Goal: Complete application form

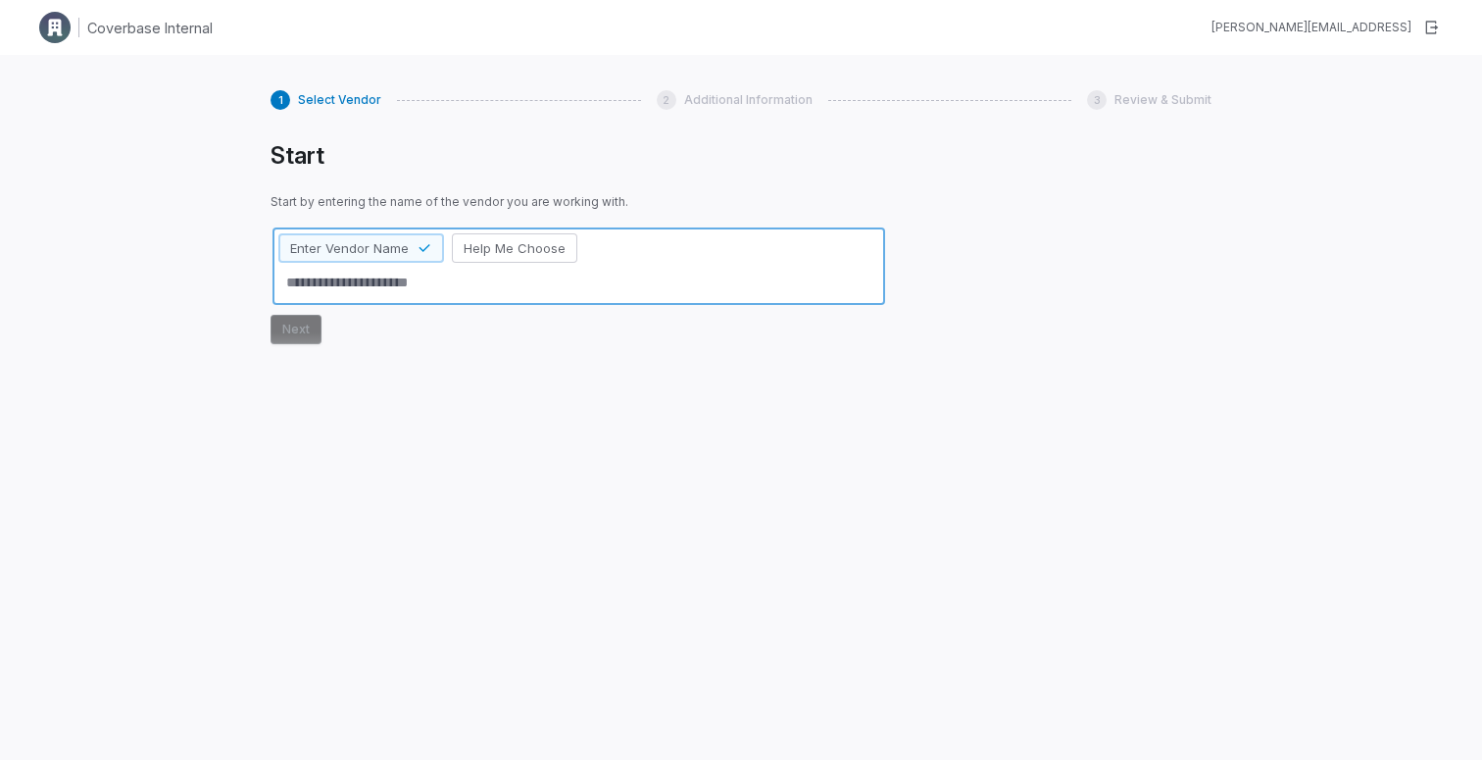
type textarea "*"
type textarea "**"
type textarea "*"
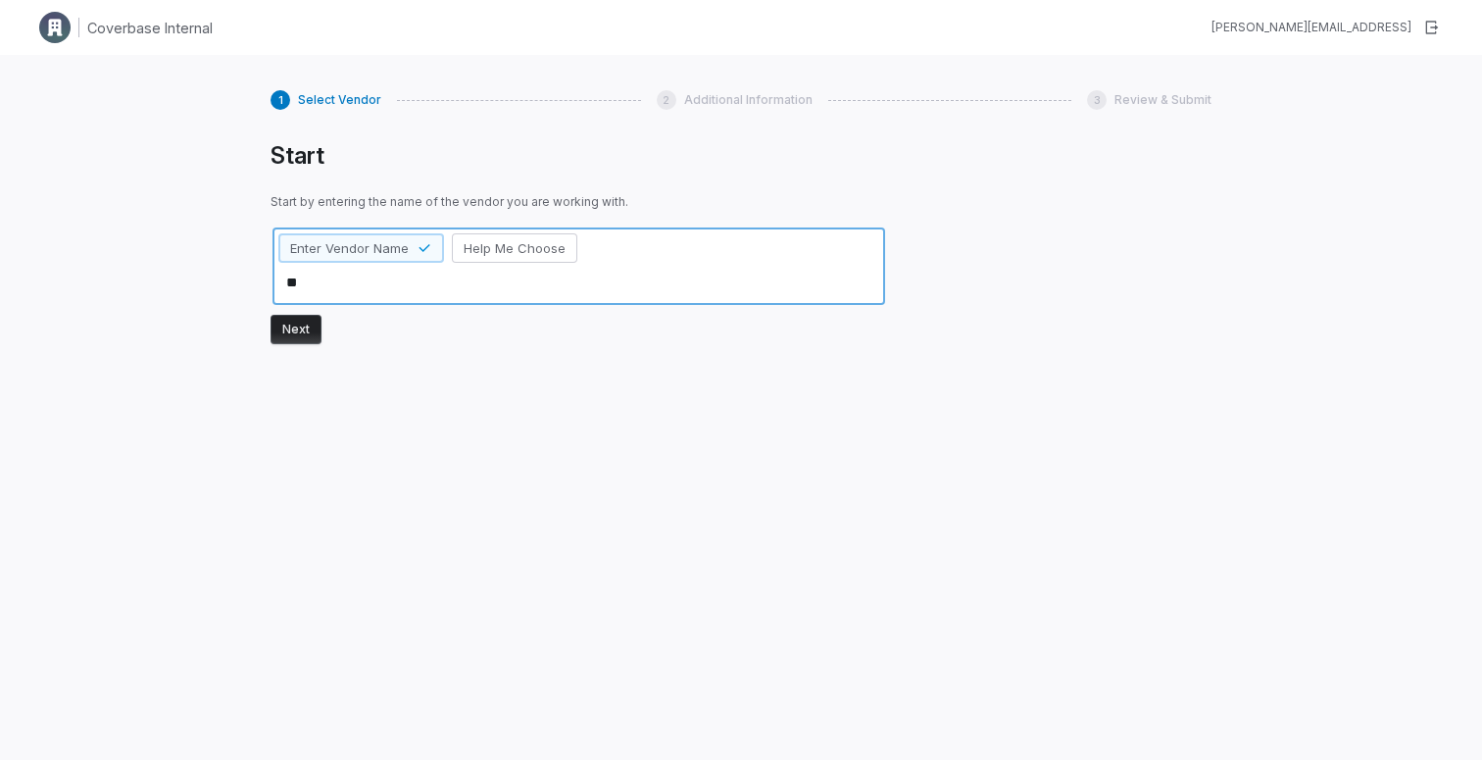
type textarea "***"
type textarea "*"
type textarea "****"
type textarea "*"
type textarea "*****"
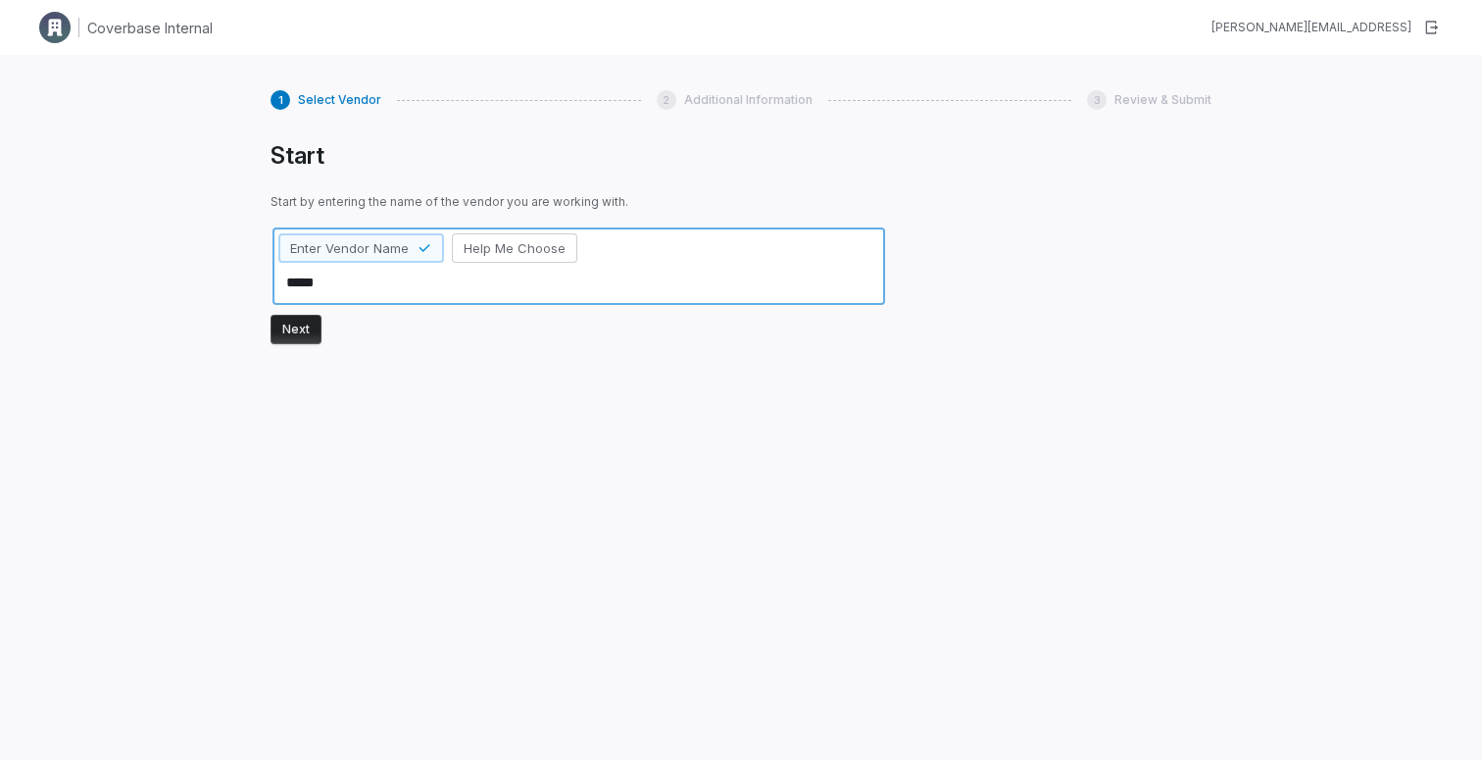
type textarea "*"
type textarea "******"
type textarea "*"
type textarea "*******"
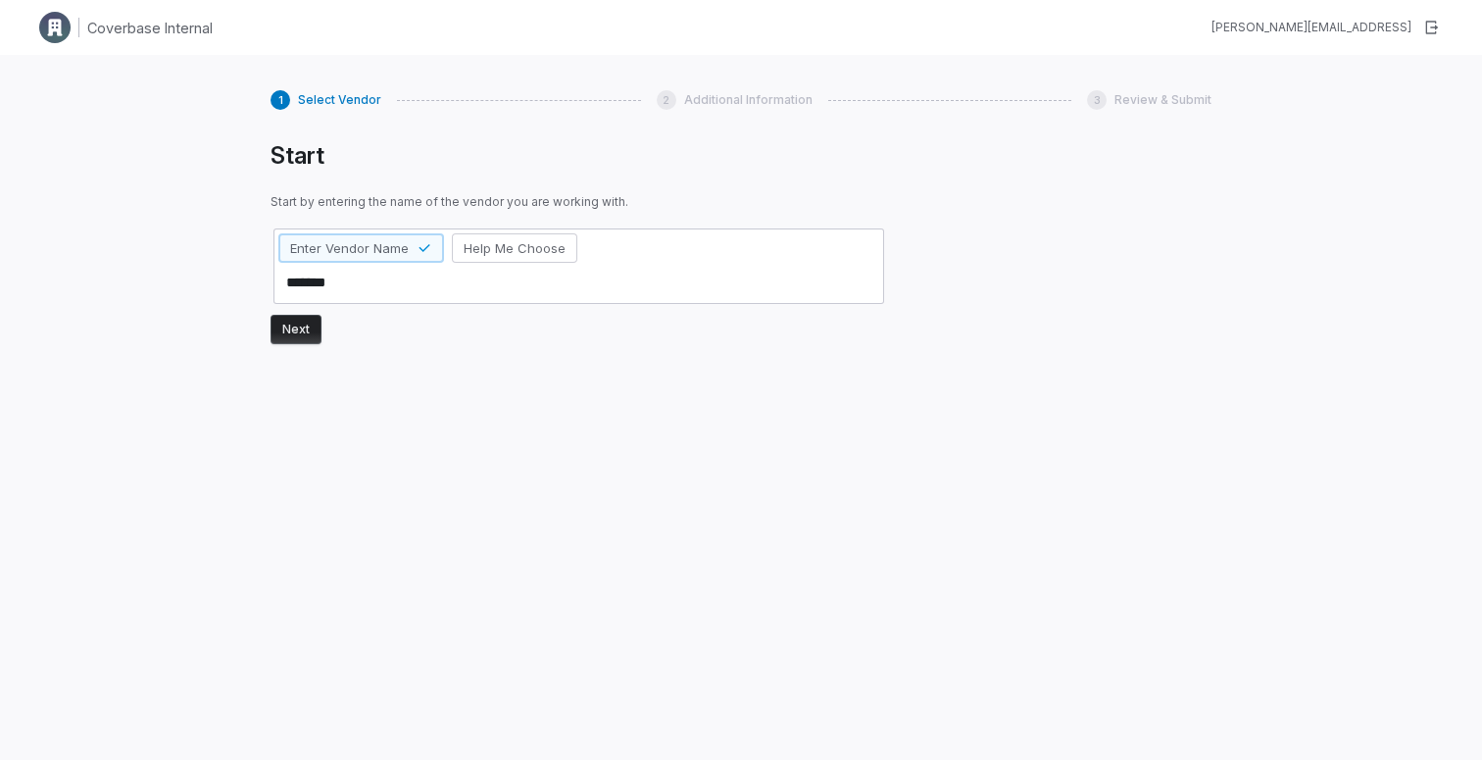
click at [295, 329] on button "Next" at bounding box center [296, 329] width 51 height 29
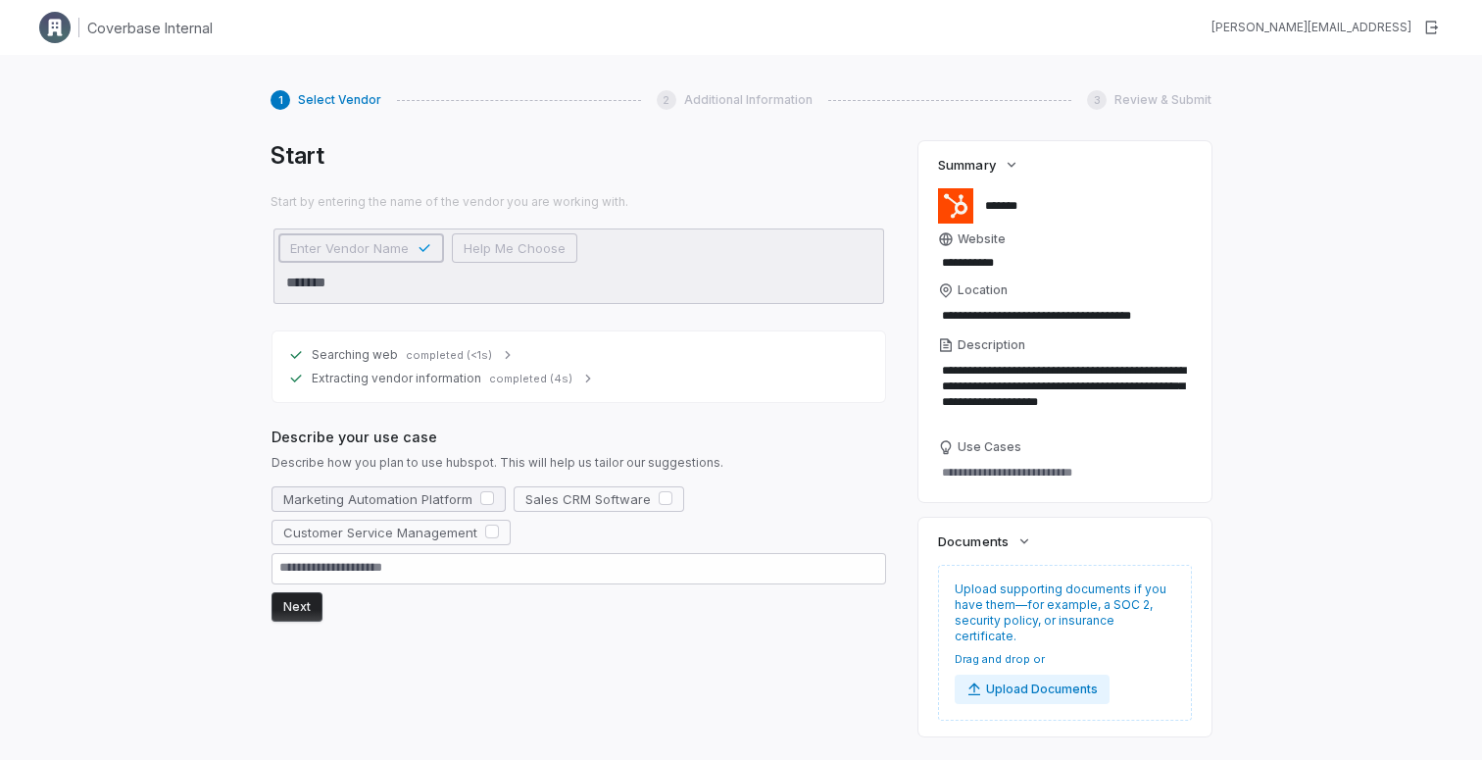
click at [487, 495] on button "button" at bounding box center [487, 498] width 14 height 14
click at [302, 611] on button "Next" at bounding box center [296, 606] width 51 height 29
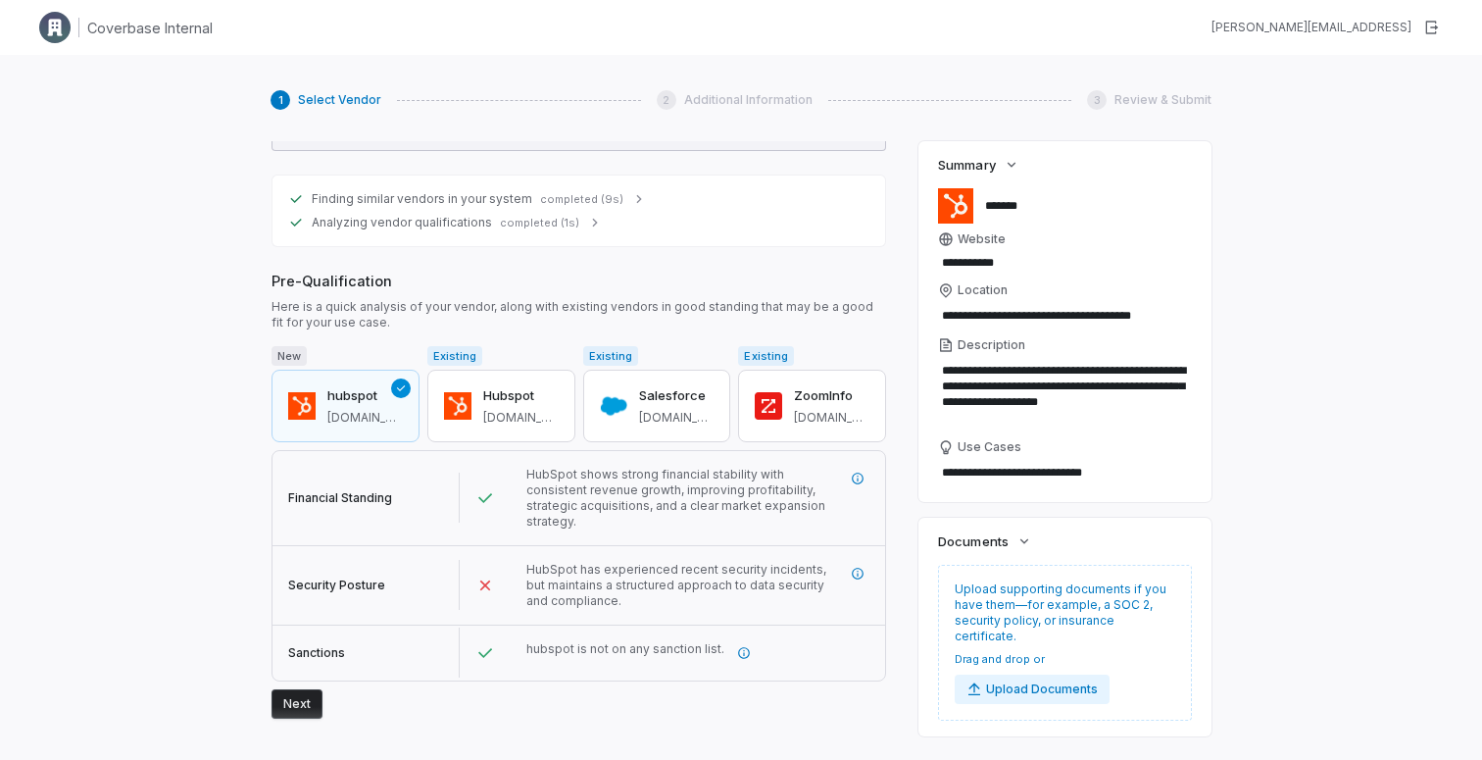
scroll to position [484, 0]
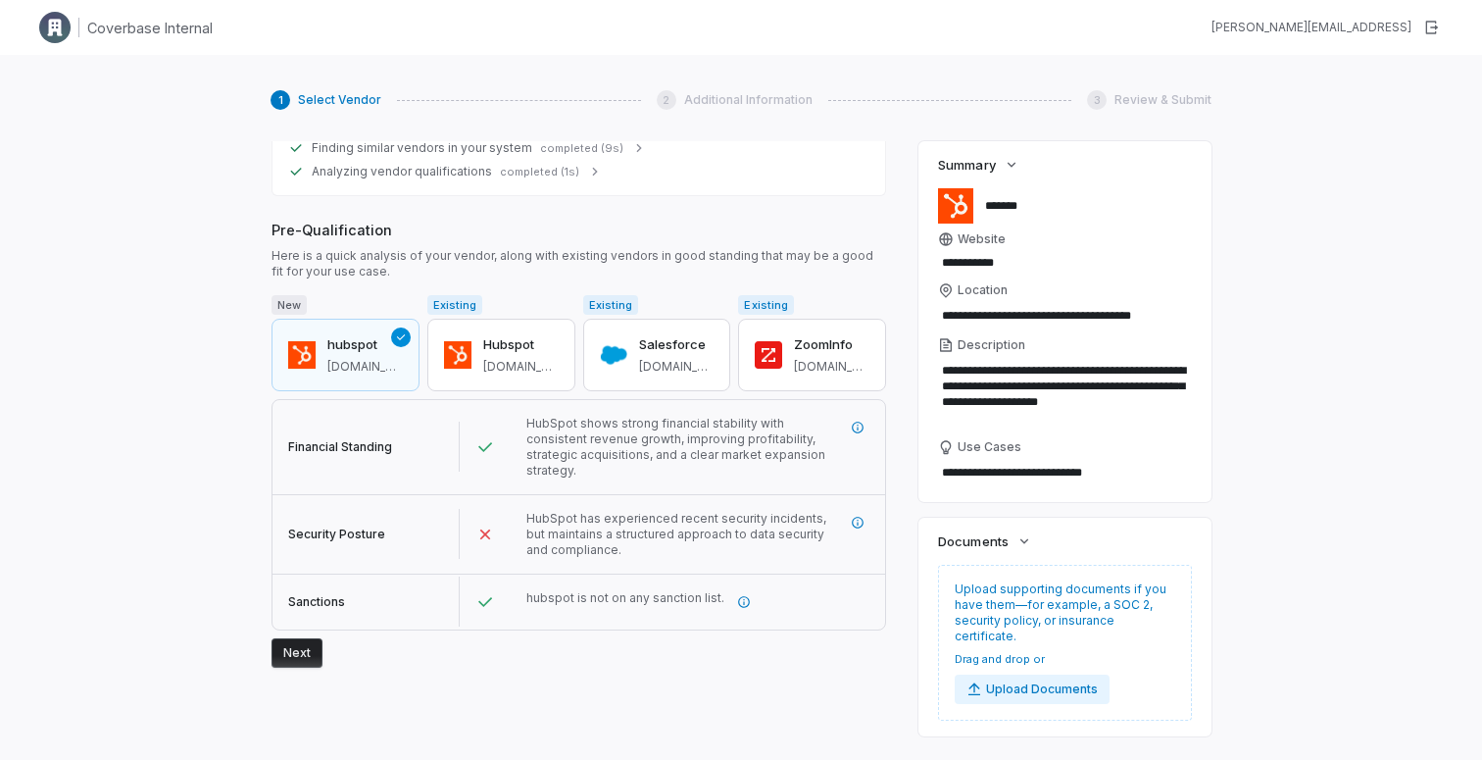
type textarea "*"
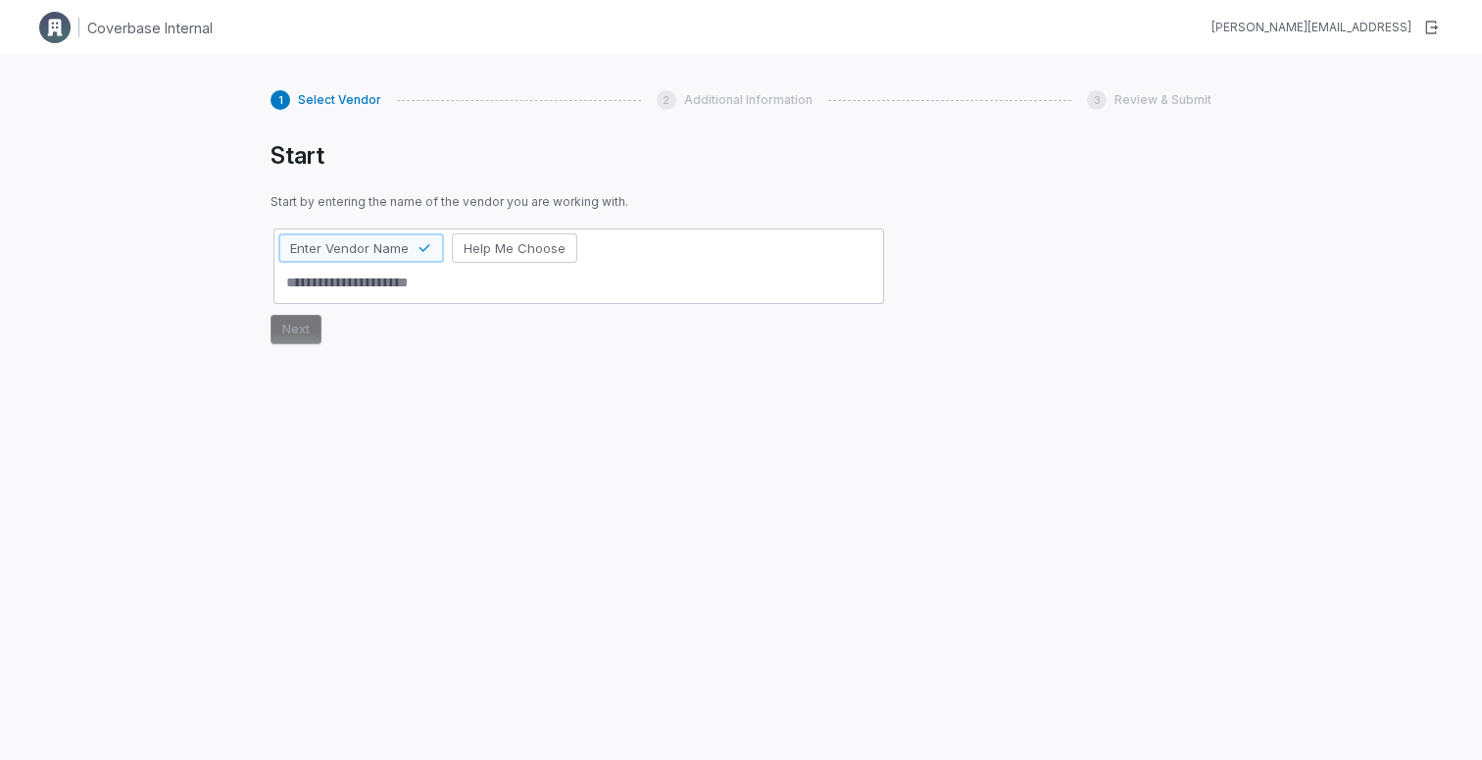
type textarea "*"
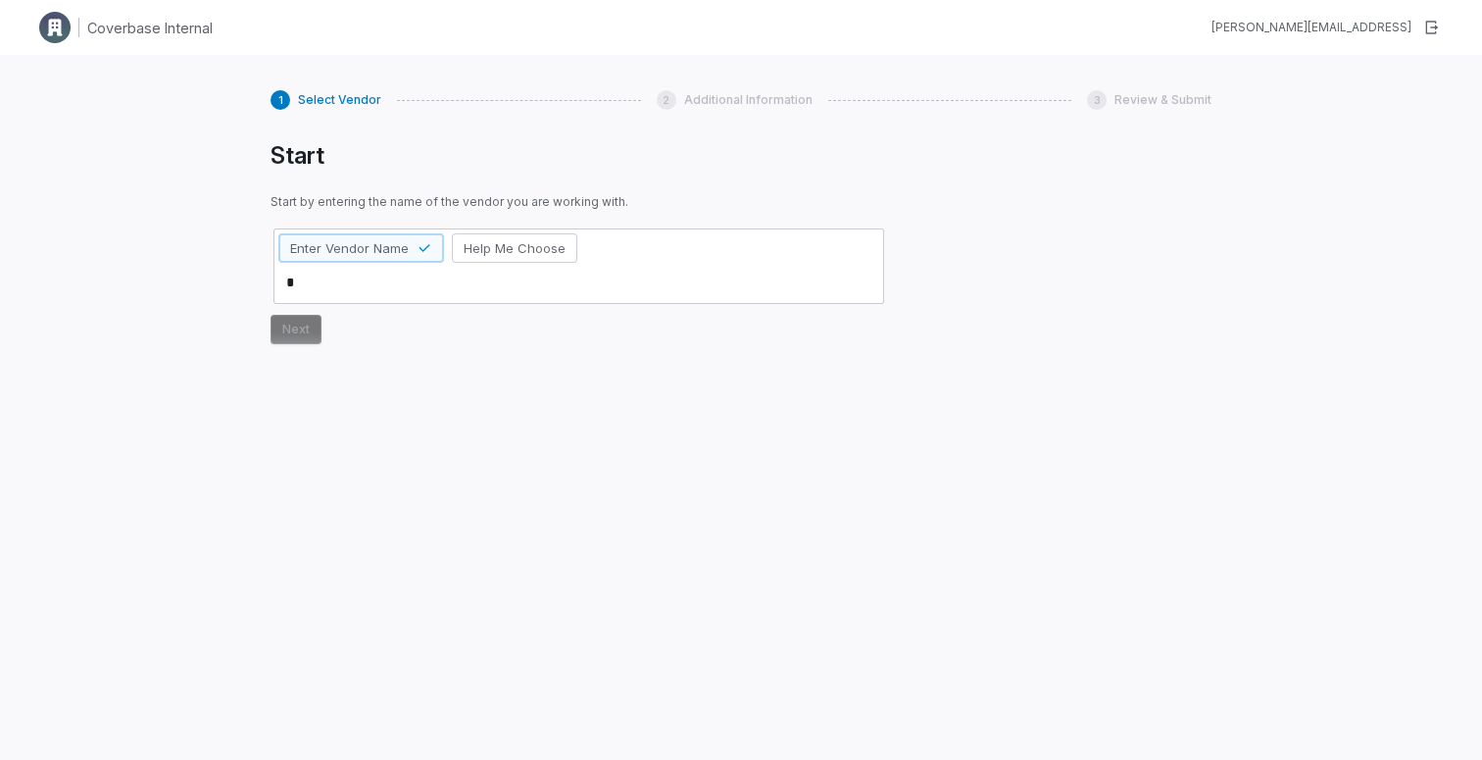
type textarea "*"
type textarea "**"
type textarea "*"
type textarea "***"
type textarea "*"
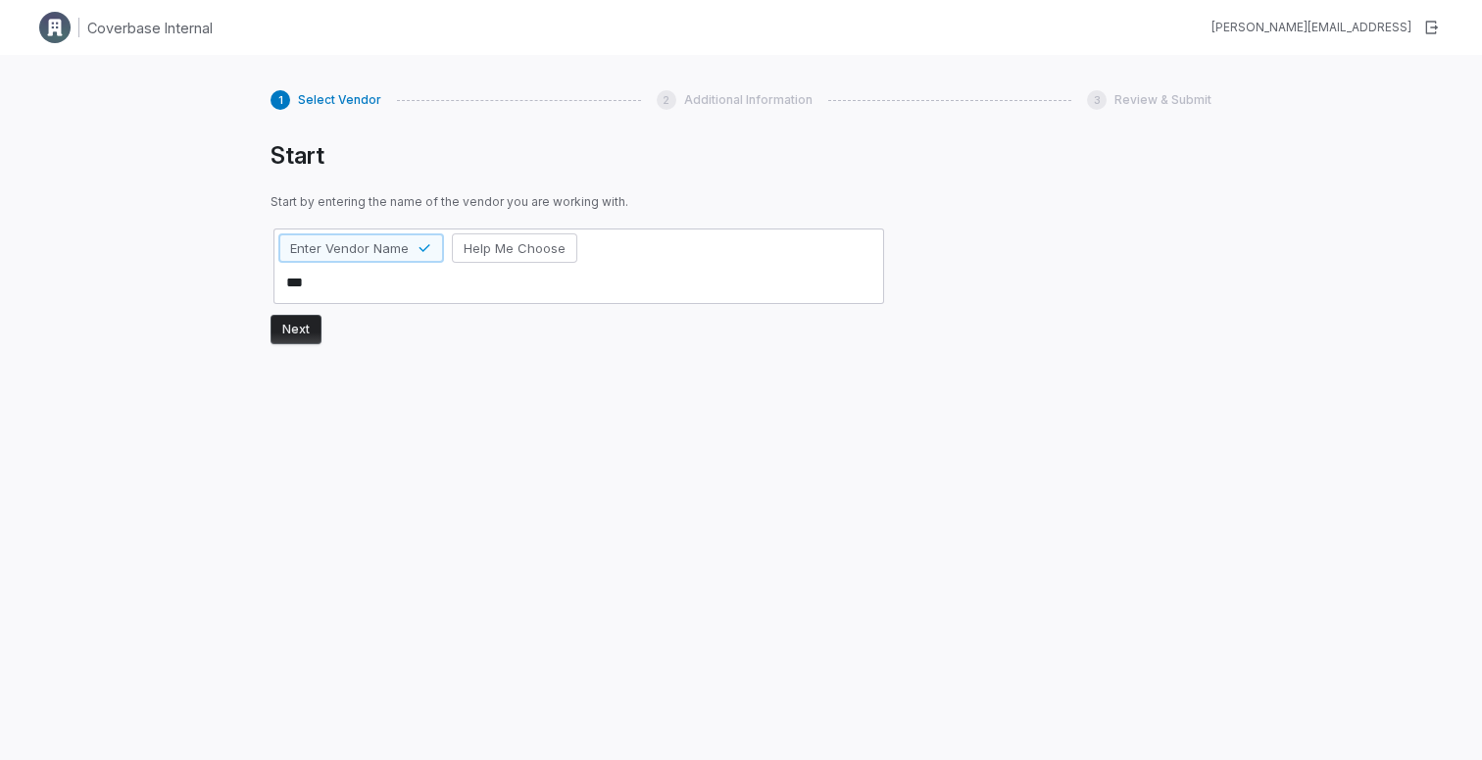
type textarea "****"
type textarea "*"
type textarea "*****"
type textarea "*"
type textarea "******"
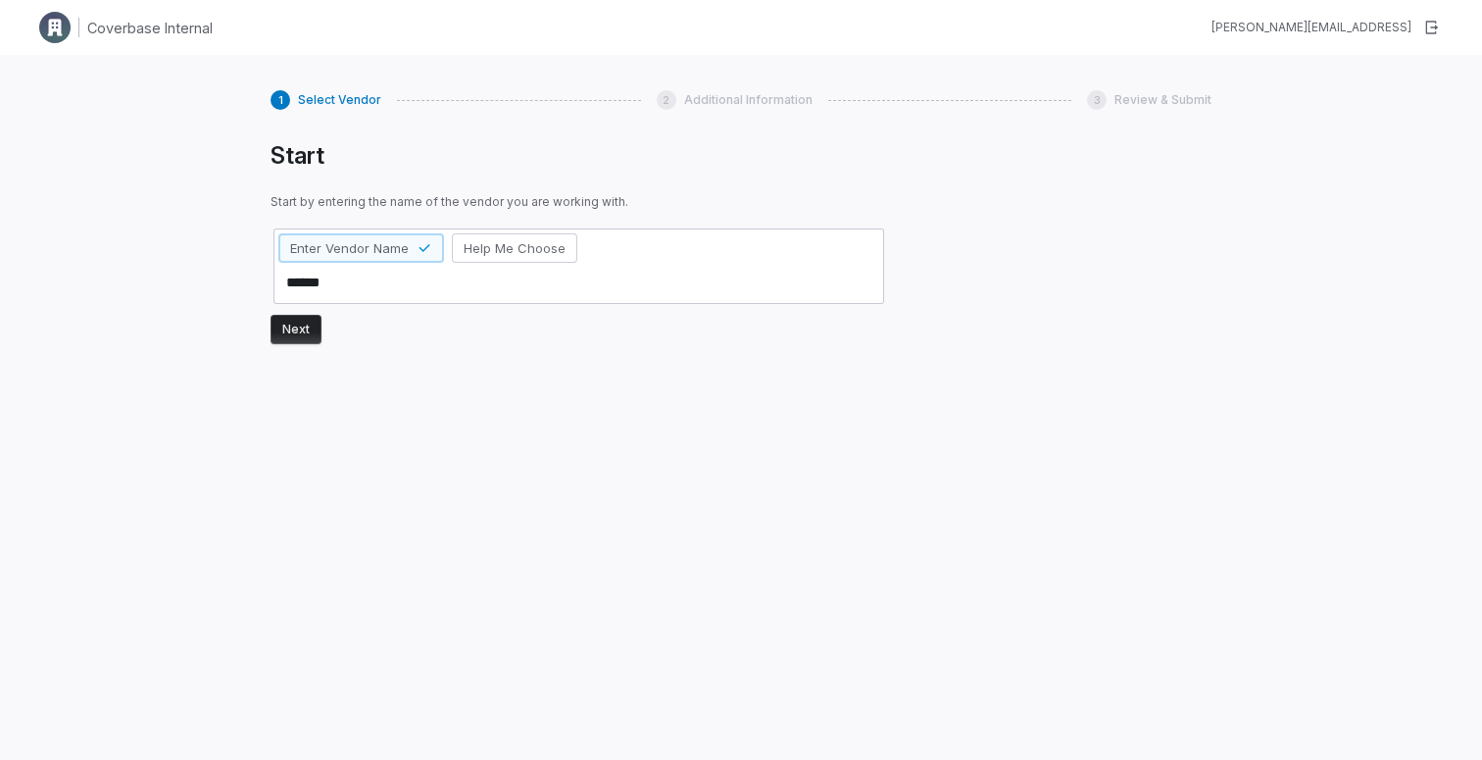
type textarea "*"
type textarea "*******"
type textarea "*"
type textarea "********"
click at [298, 333] on button "Next" at bounding box center [296, 329] width 51 height 29
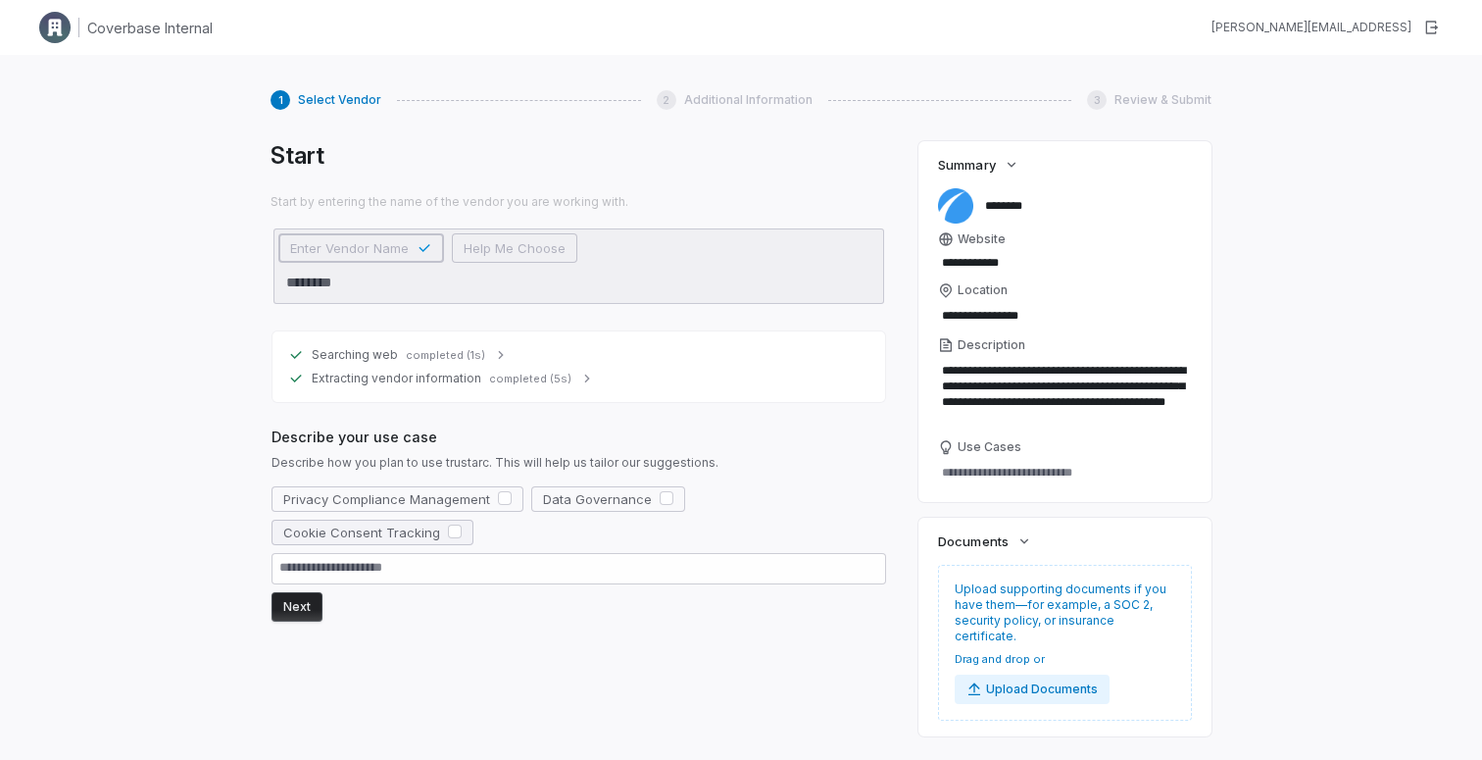
click at [462, 524] on button "button" at bounding box center [455, 531] width 14 height 14
click at [498, 499] on button "button" at bounding box center [505, 498] width 14 height 14
click at [301, 592] on button "Next" at bounding box center [296, 606] width 51 height 29
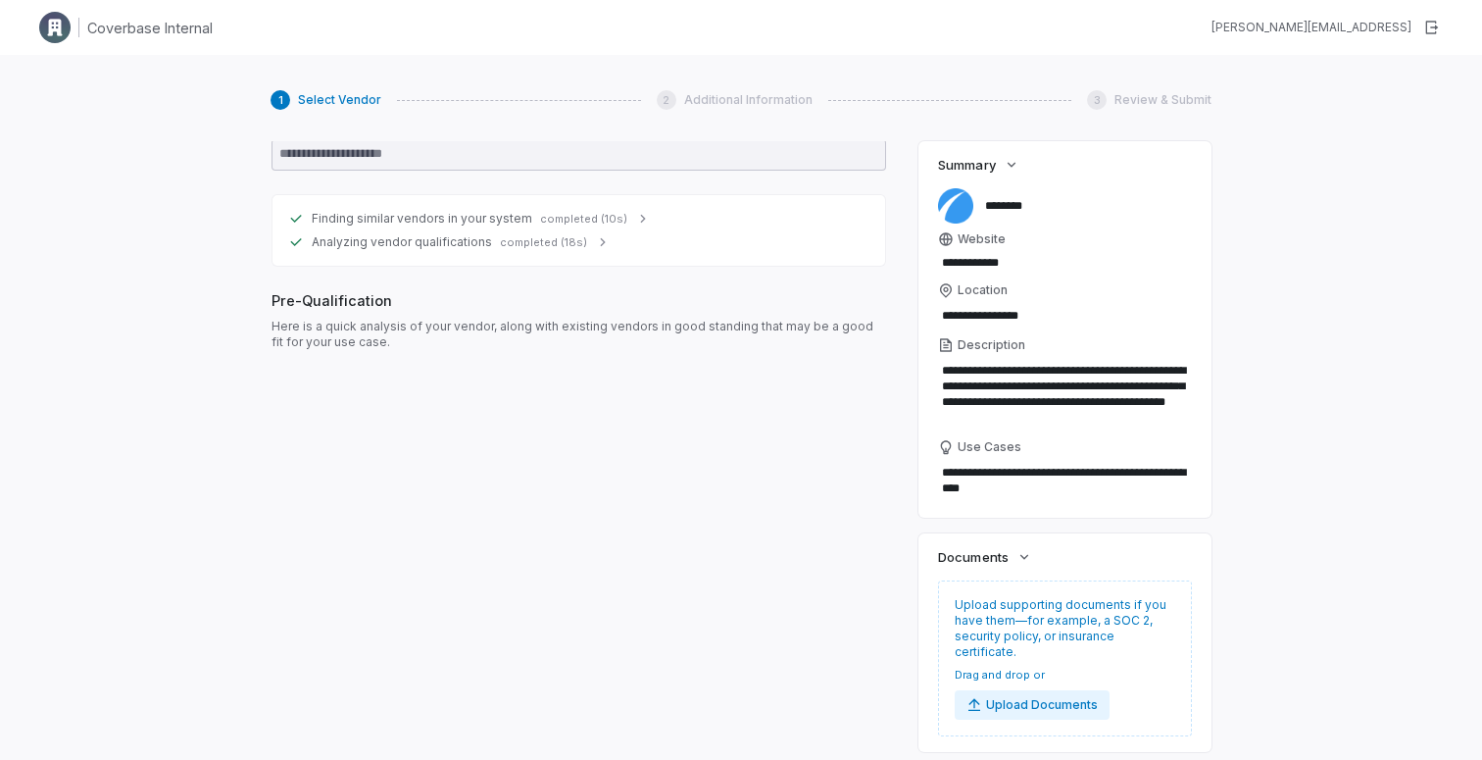
scroll to position [435, 0]
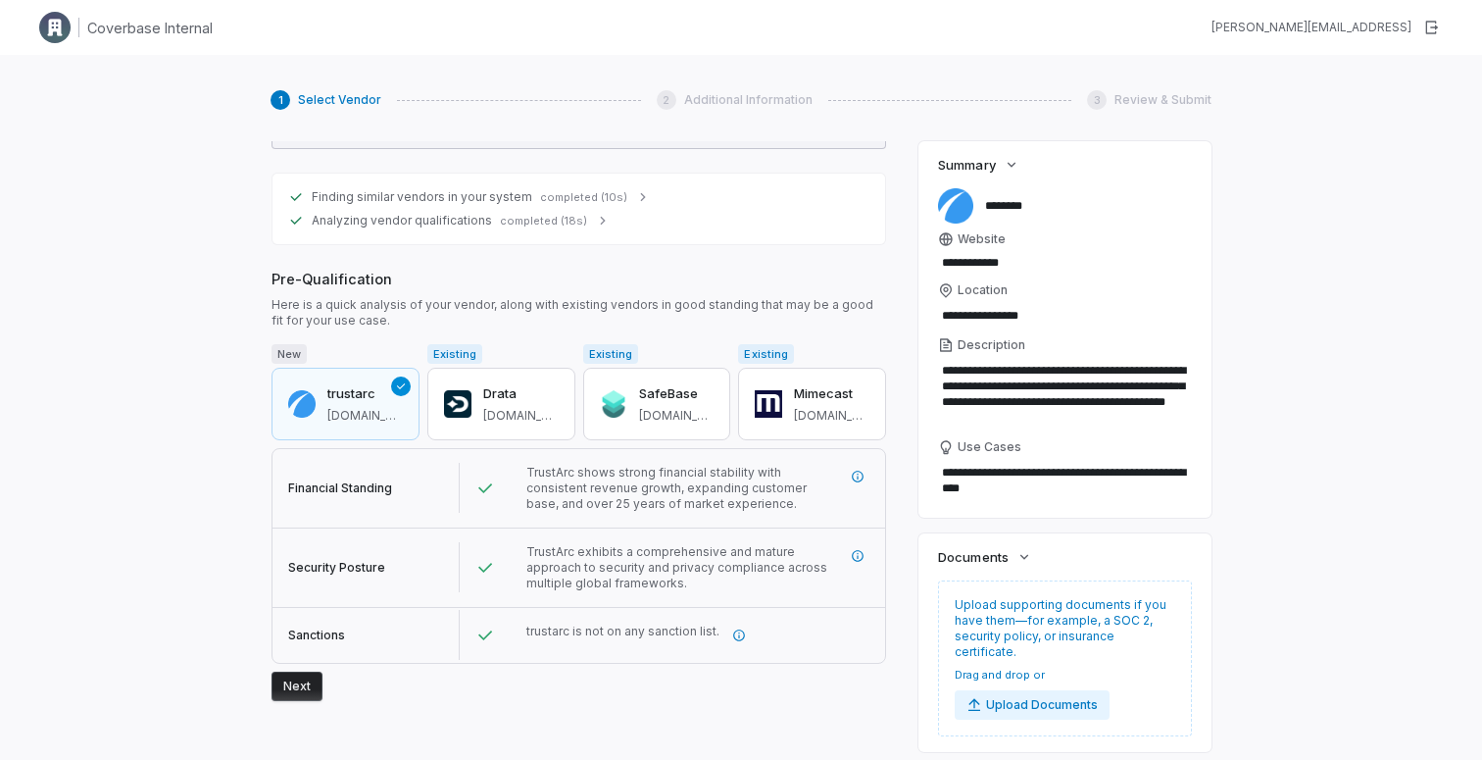
click at [297, 671] on button "Next" at bounding box center [296, 685] width 51 height 29
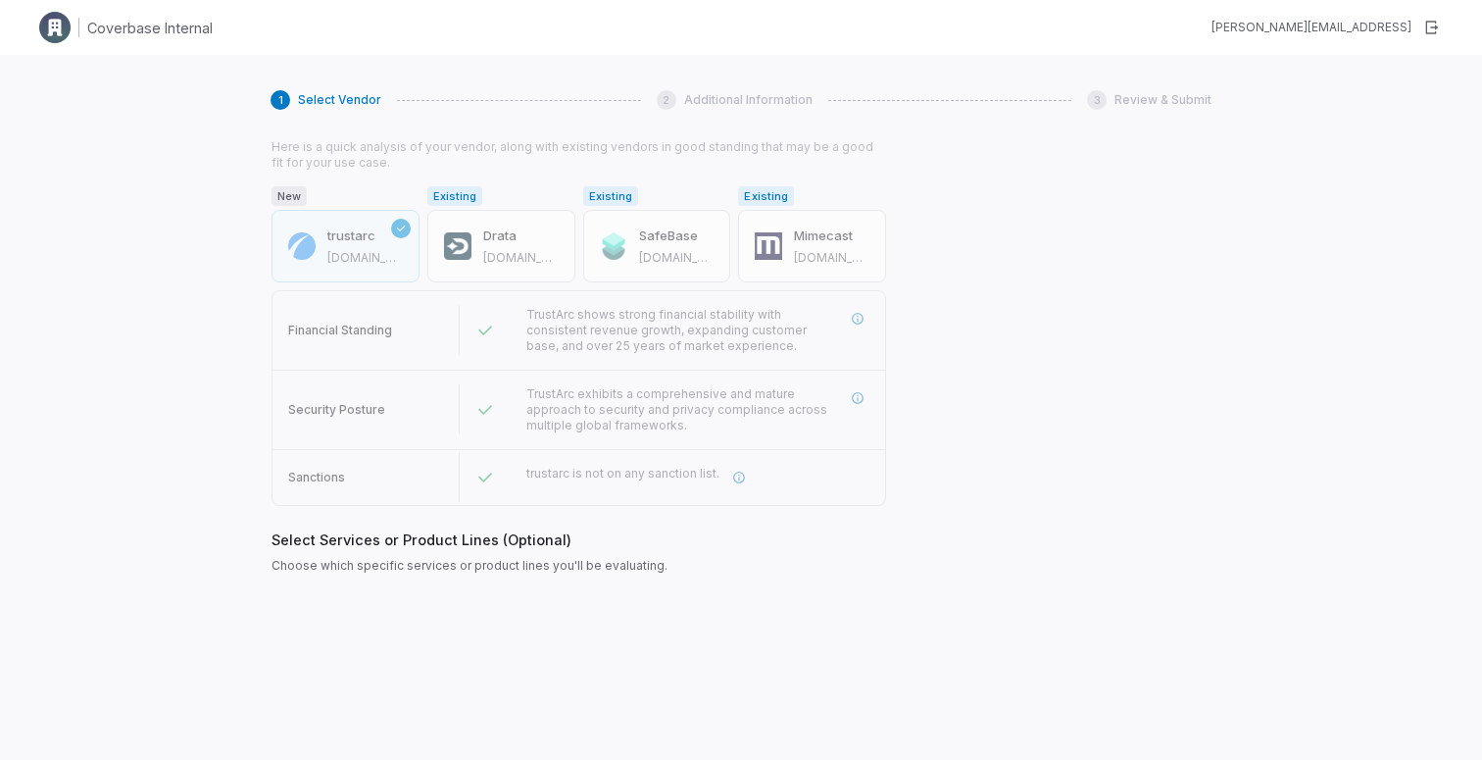
scroll to position [595, 0]
click at [299, 640] on button "Next" at bounding box center [296, 654] width 51 height 29
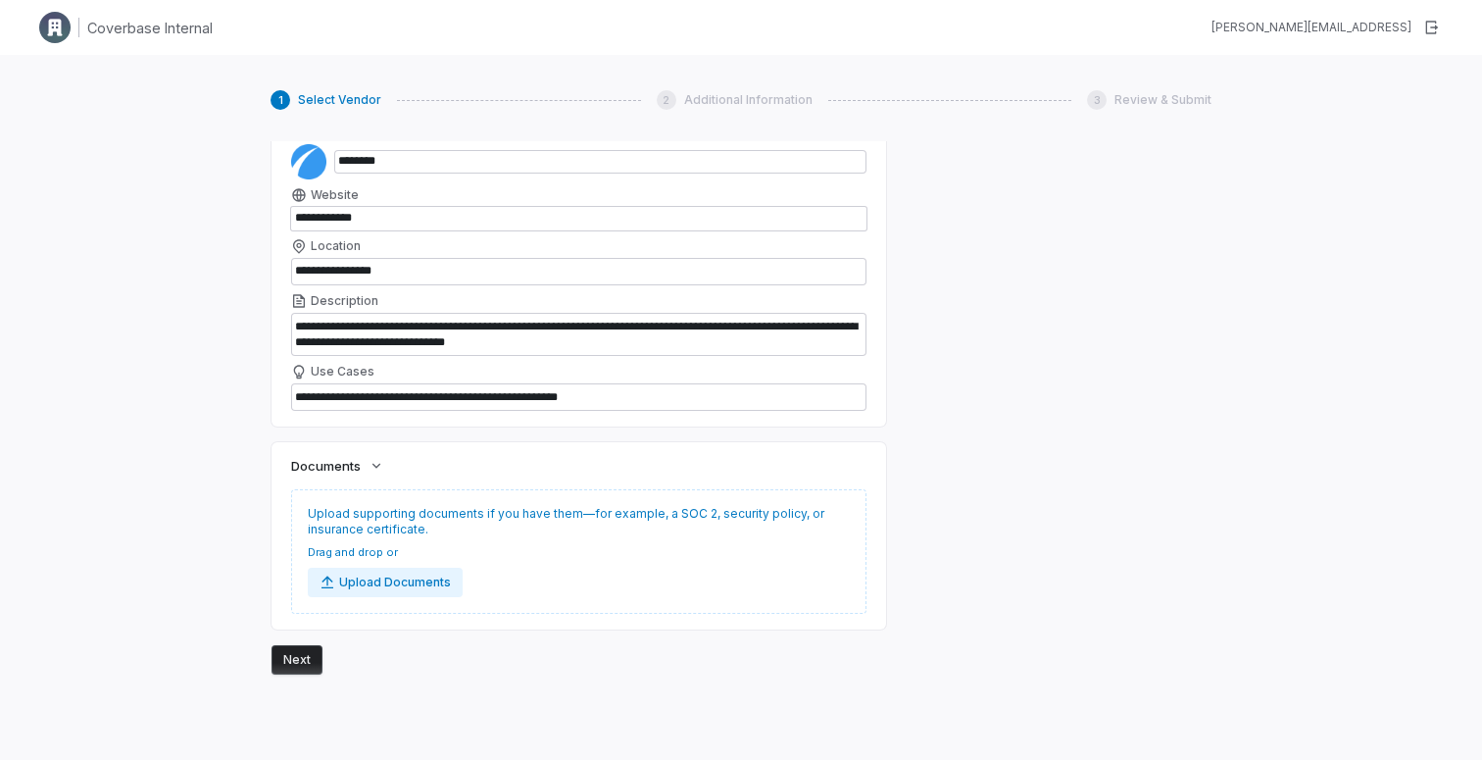
scroll to position [1234, 0]
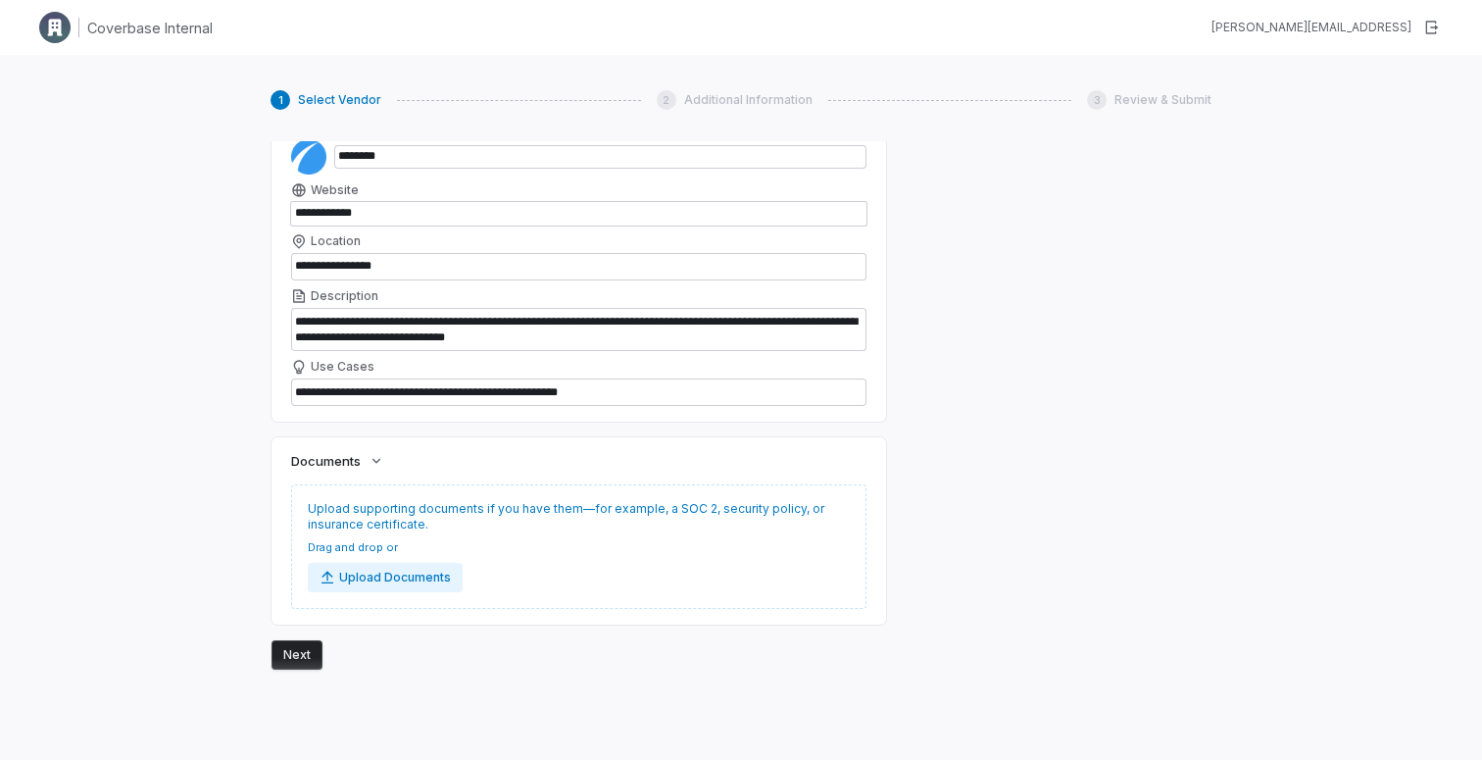
click at [298, 640] on button "Next" at bounding box center [296, 654] width 51 height 29
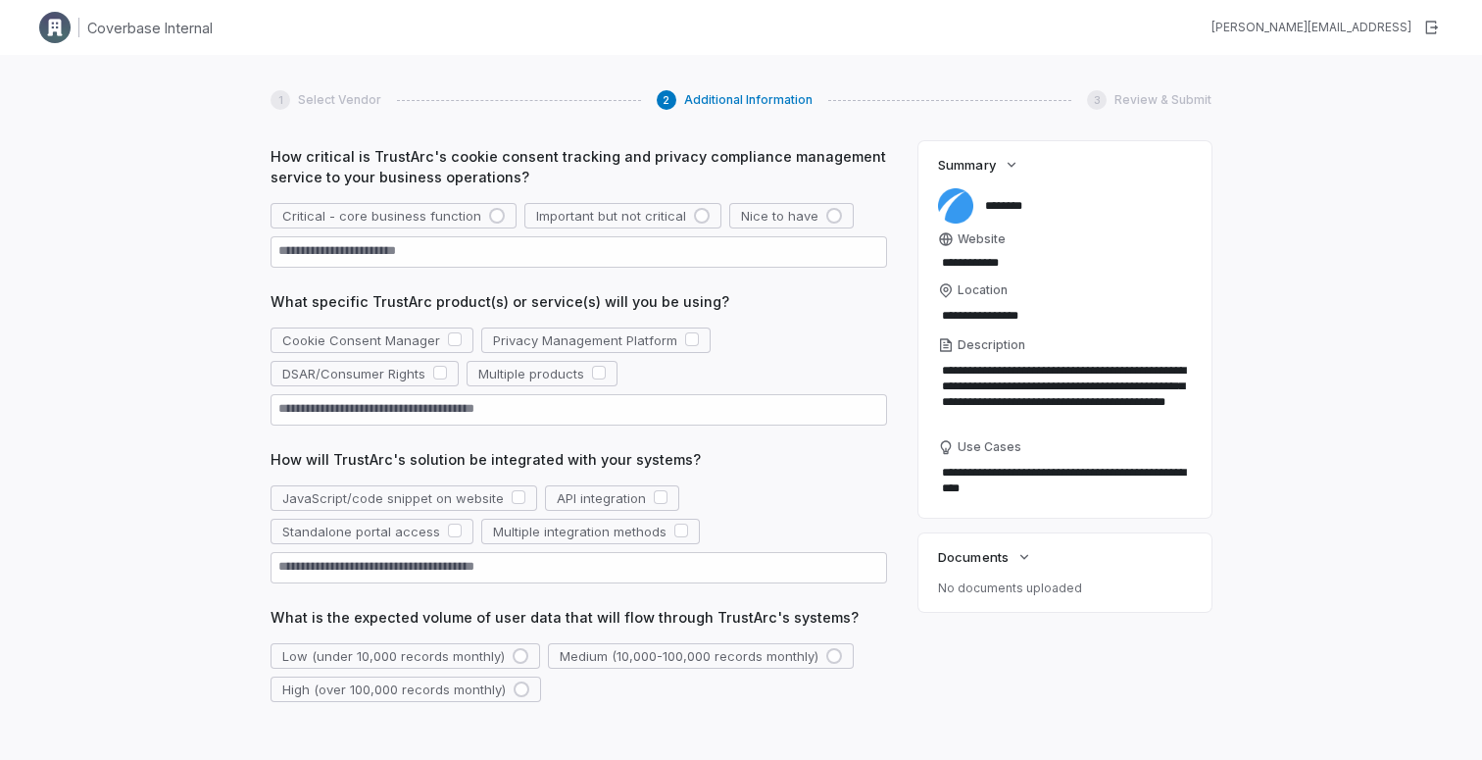
scroll to position [0, 0]
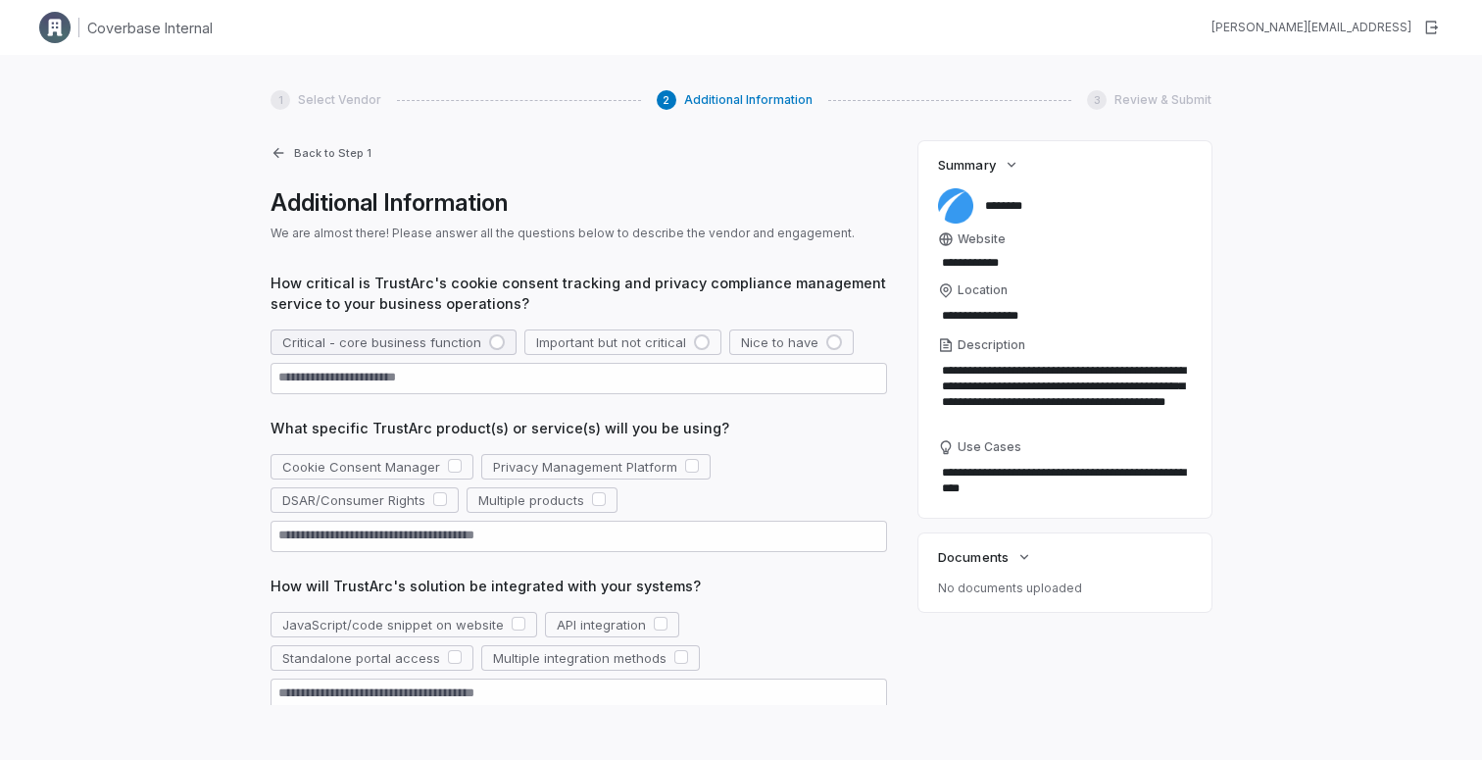
click at [491, 342] on div "button" at bounding box center [497, 342] width 16 height 16
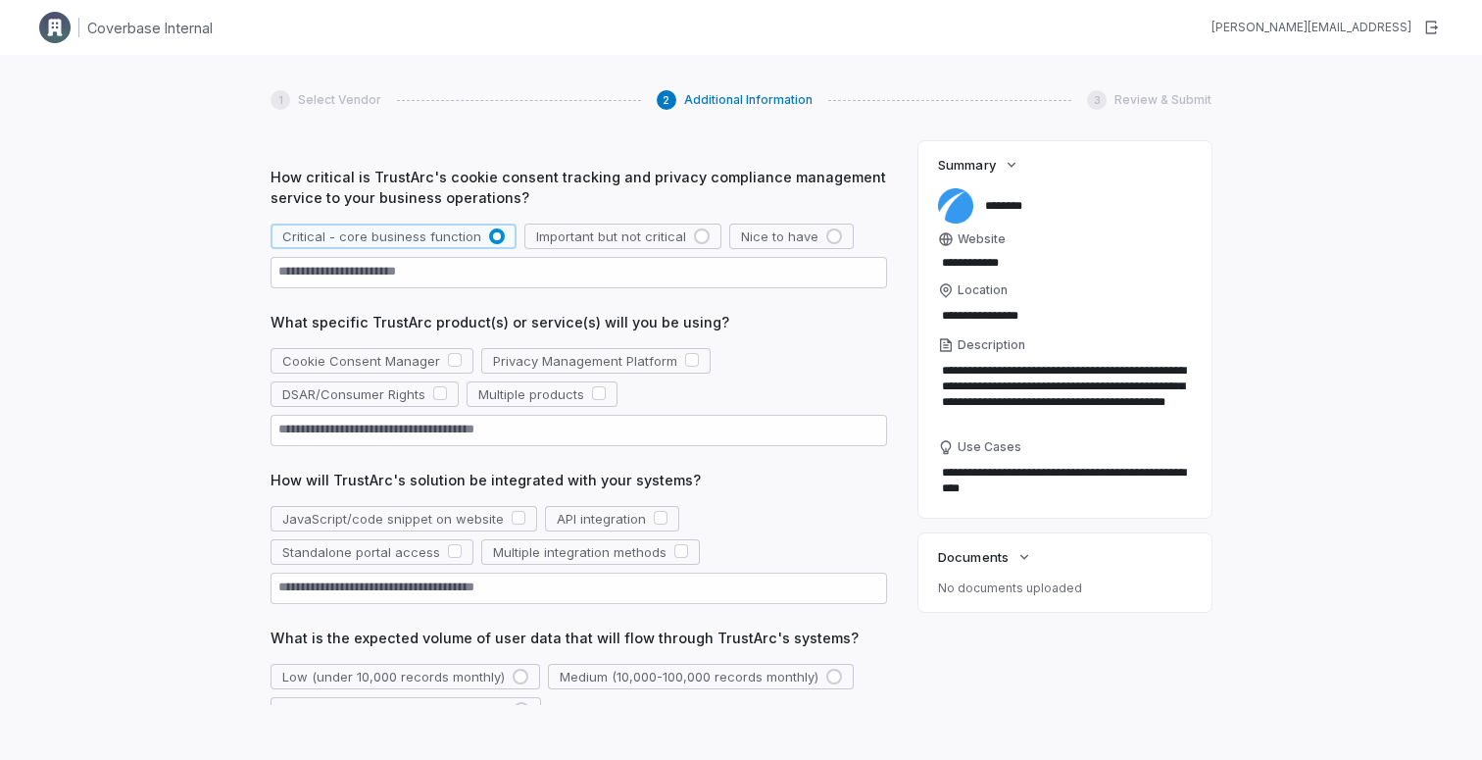
scroll to position [129, 0]
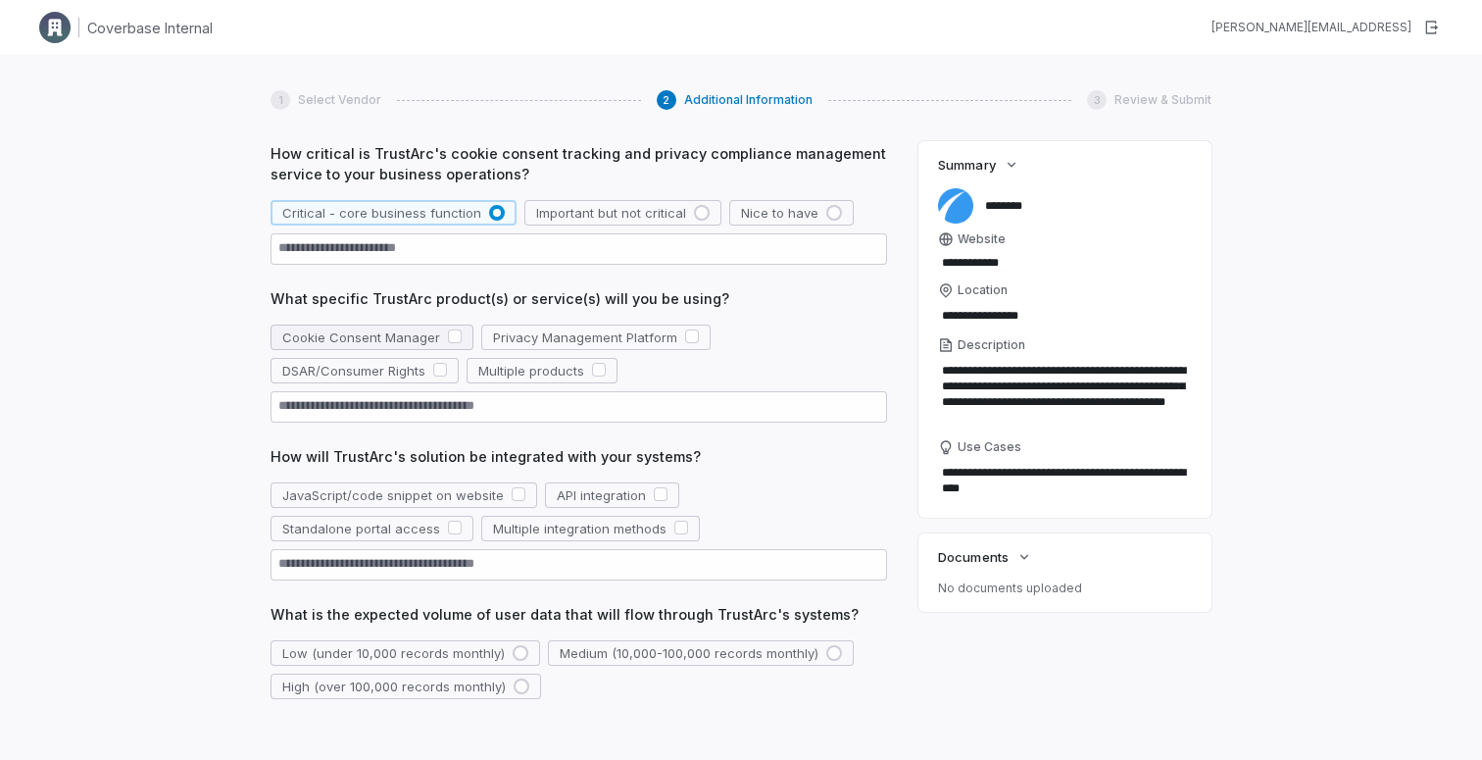
click at [451, 333] on button "button" at bounding box center [455, 336] width 14 height 14
click at [443, 368] on button "button" at bounding box center [440, 370] width 14 height 14
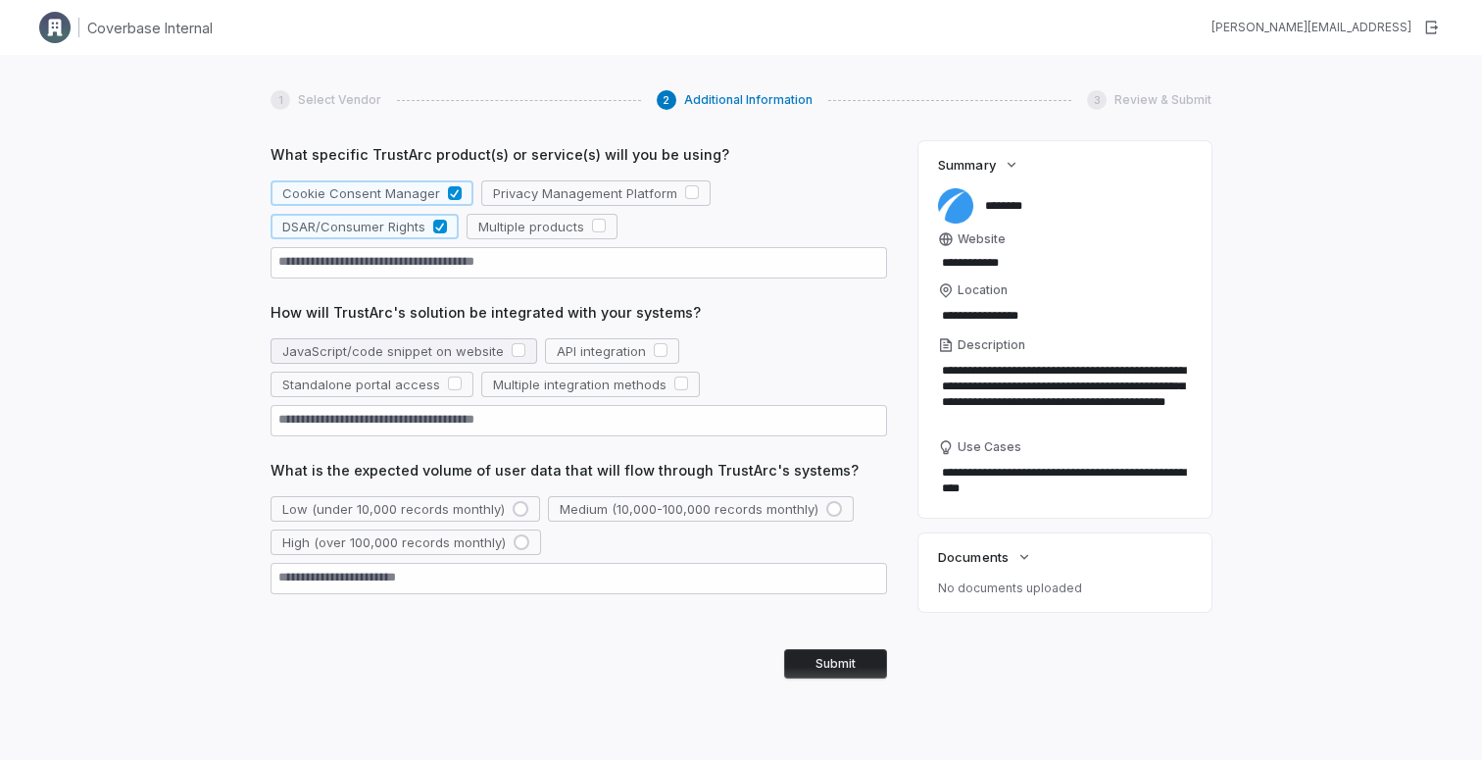
scroll to position [278, 0]
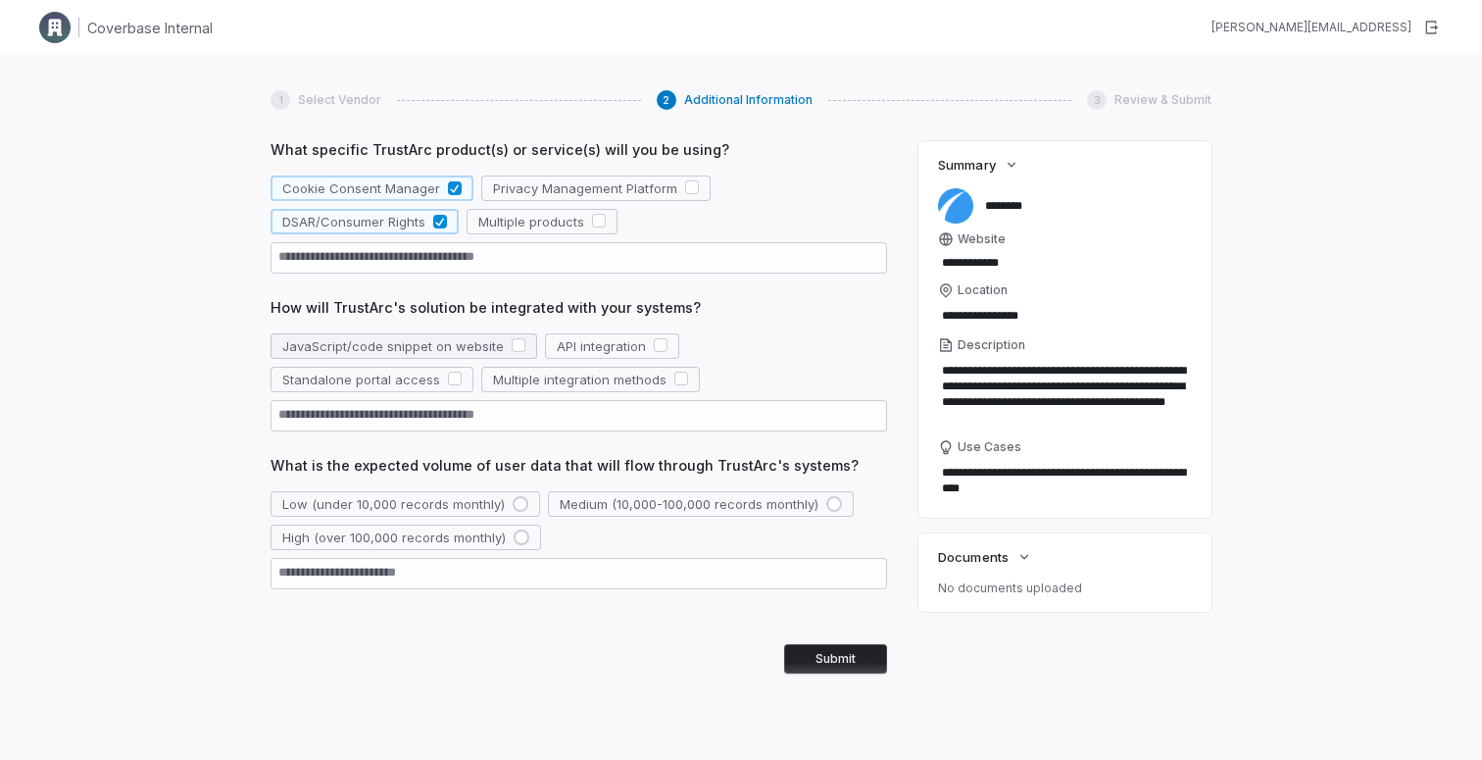
click at [513, 341] on button "button" at bounding box center [519, 345] width 14 height 14
click at [519, 530] on div "button" at bounding box center [522, 537] width 16 height 16
click at [820, 650] on button "Submit" at bounding box center [835, 658] width 103 height 29
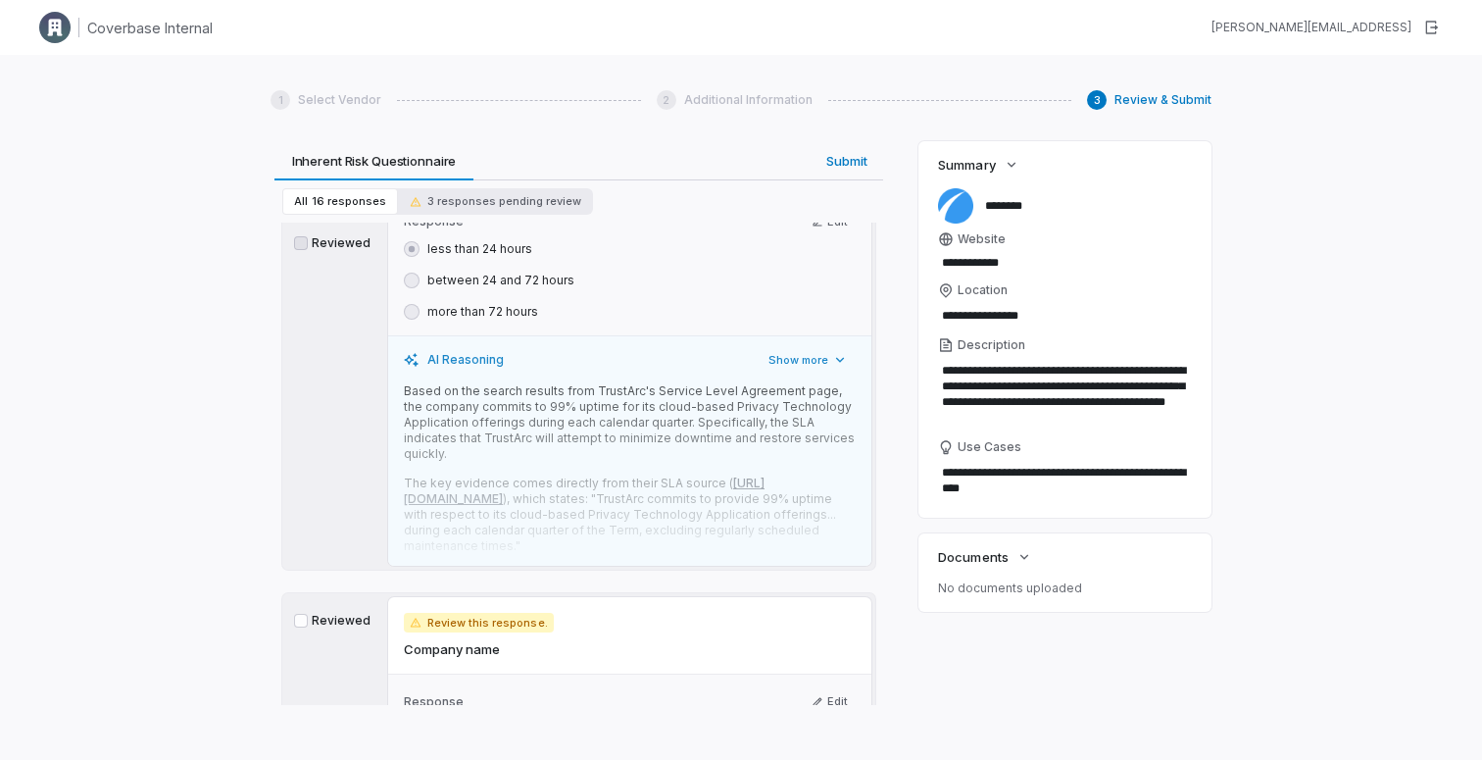
scroll to position [225, 0]
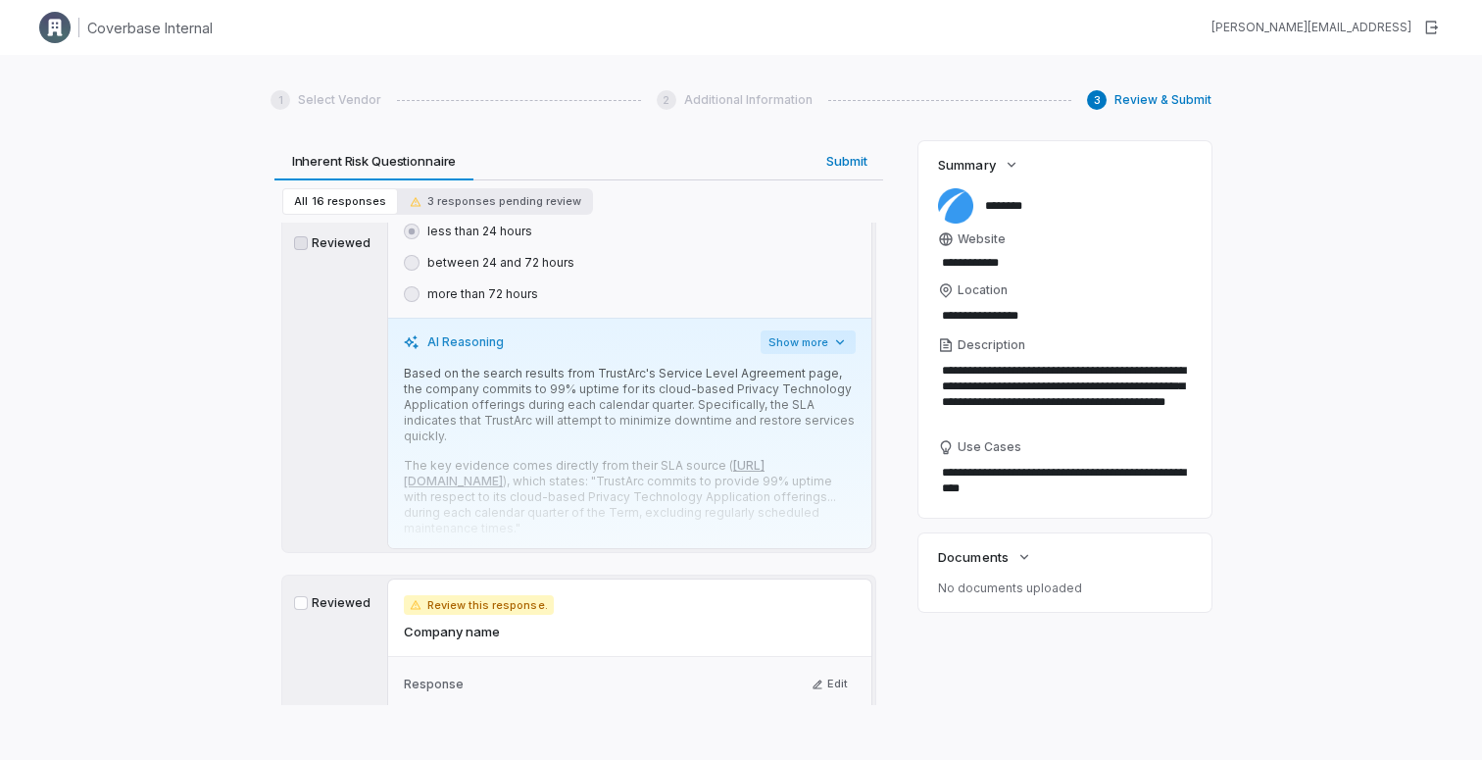
click at [805, 343] on button "Show more" at bounding box center [808, 342] width 95 height 24
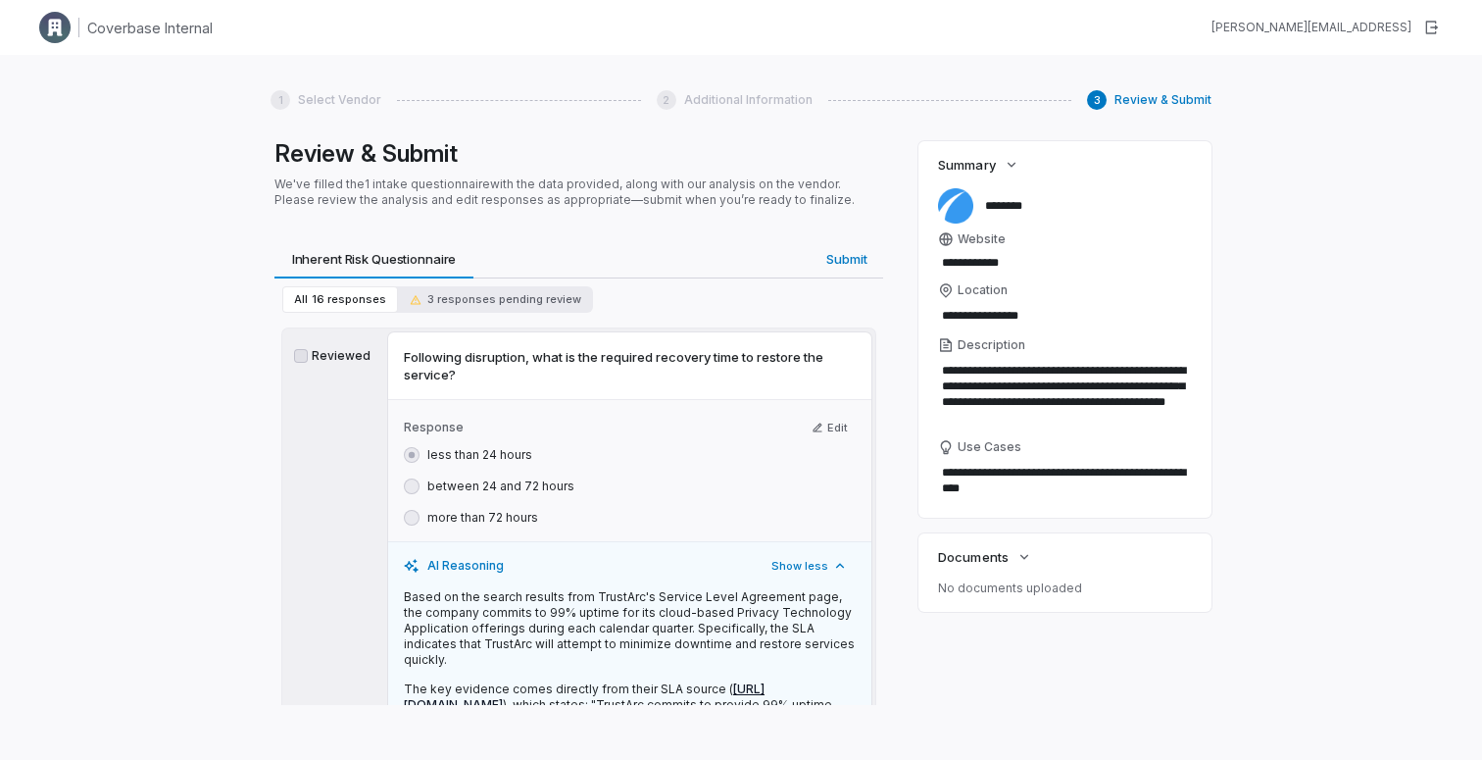
scroll to position [0, 0]
click at [517, 303] on span "3 responses pending review" at bounding box center [496, 301] width 172 height 15
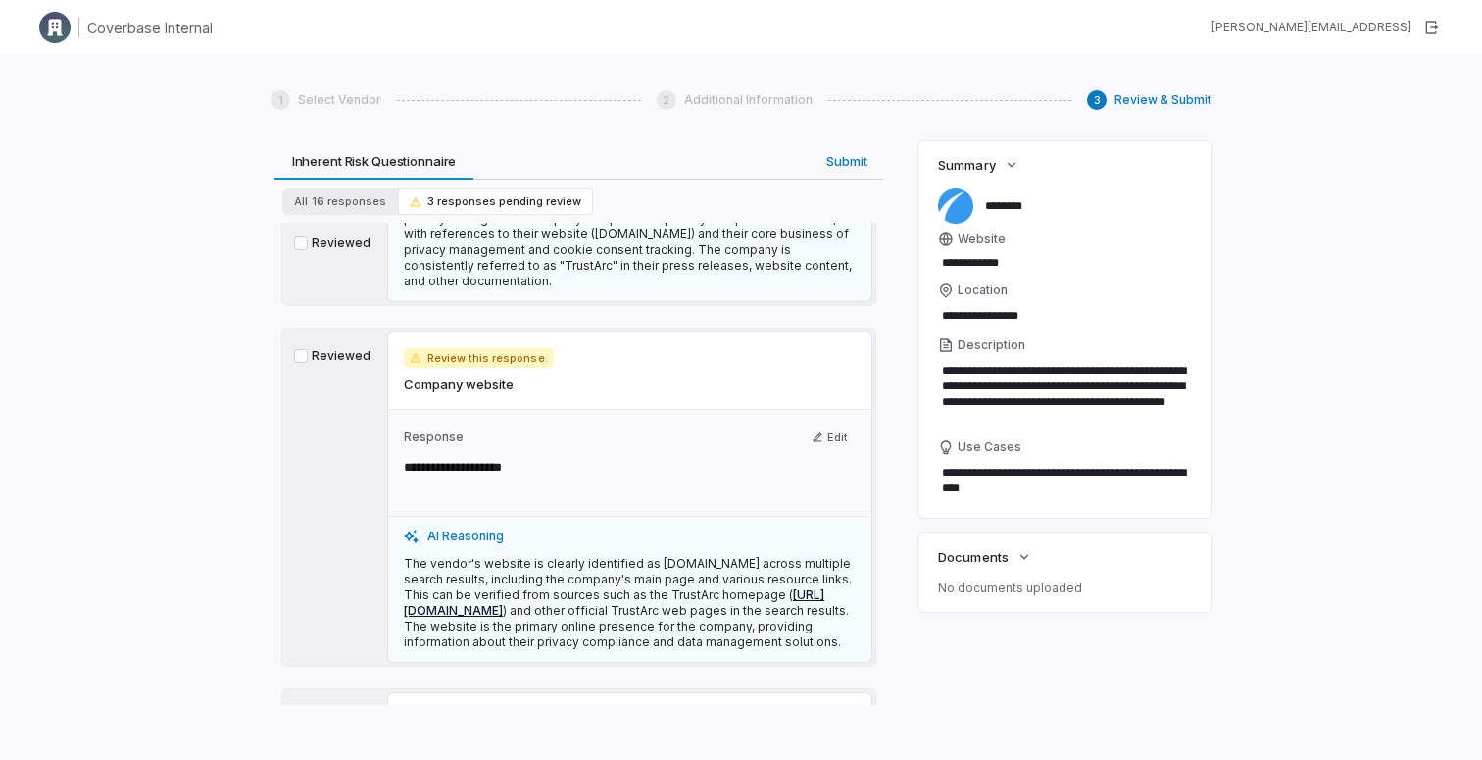
scroll to position [375, 0]
click at [301, 365] on button "Reviewed" at bounding box center [301, 359] width 14 height 14
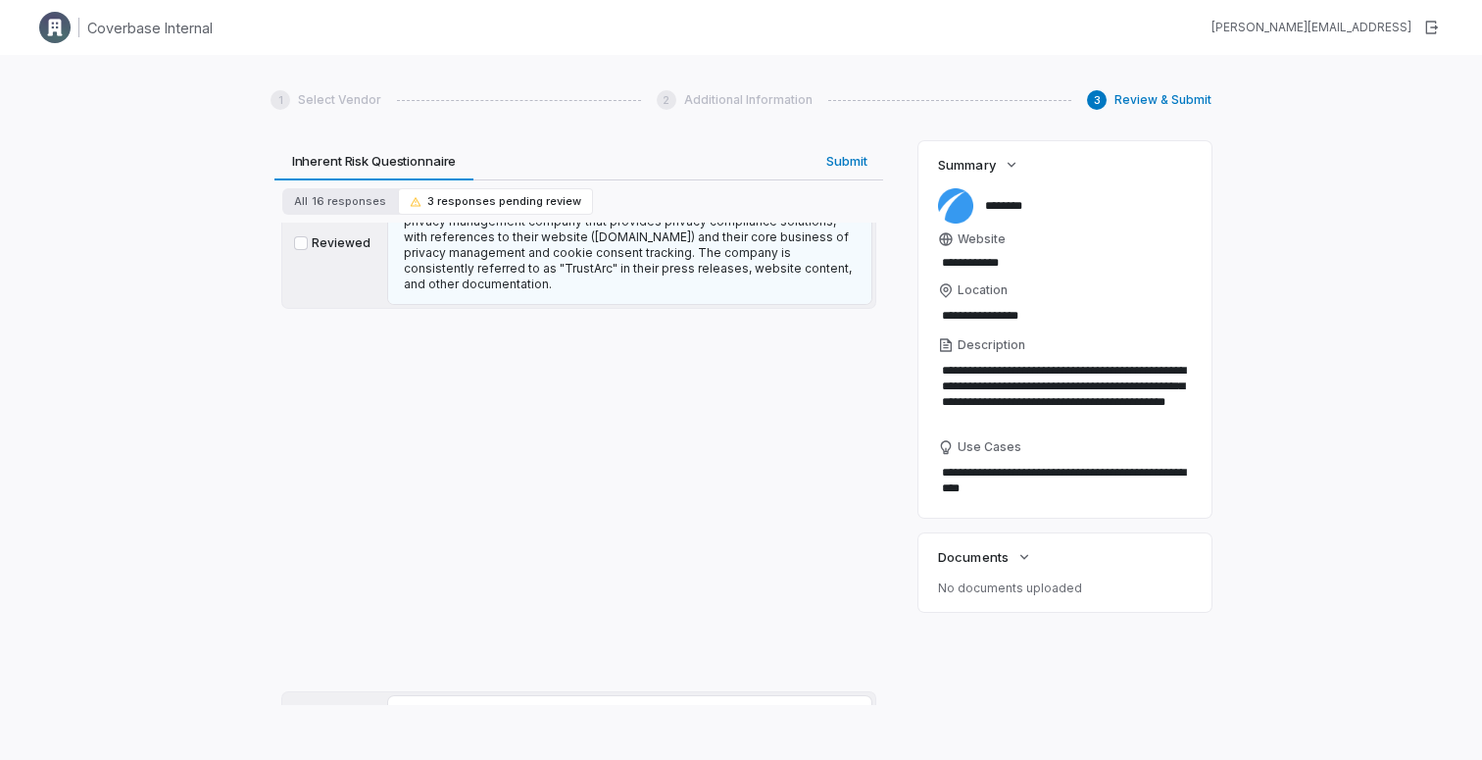
type textarea "*"
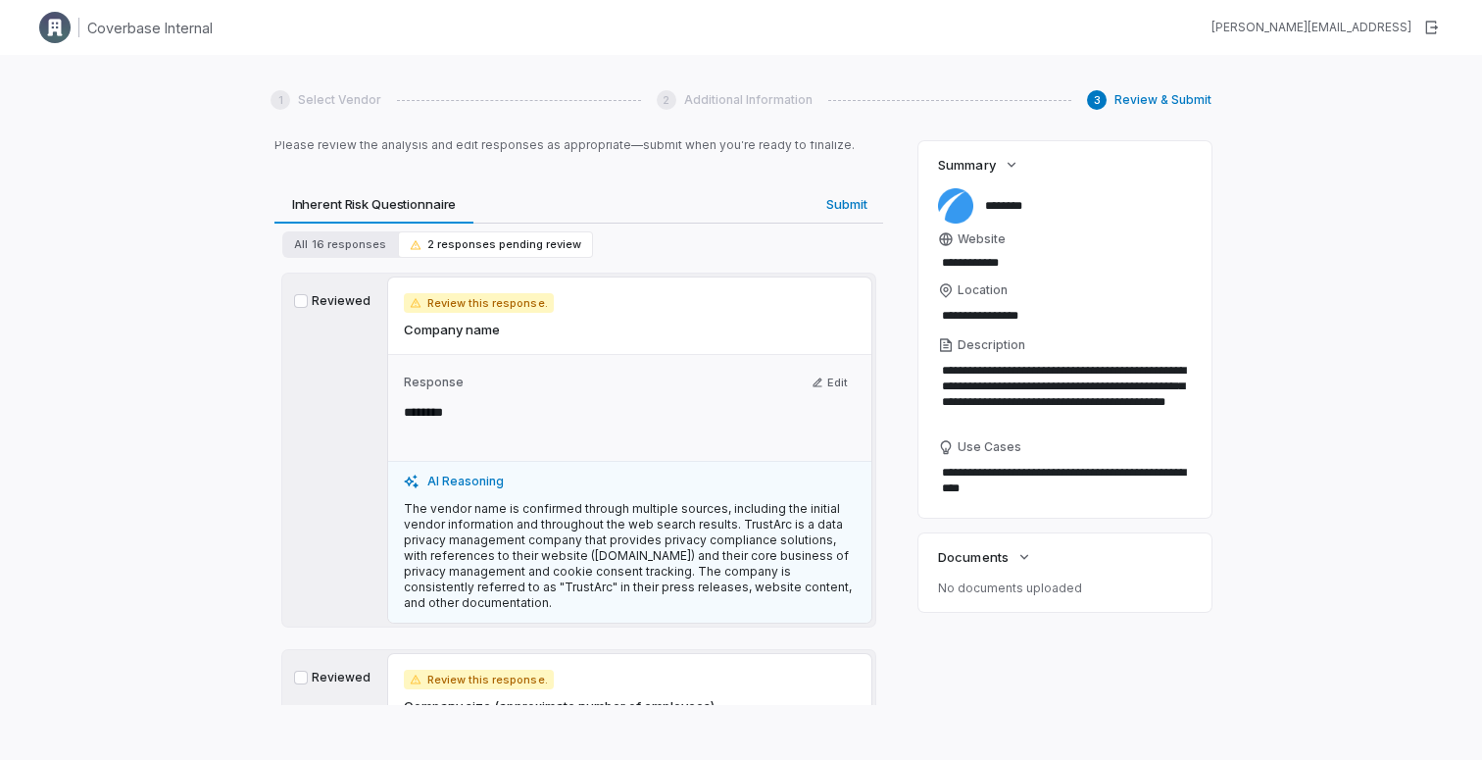
scroll to position [63, 0]
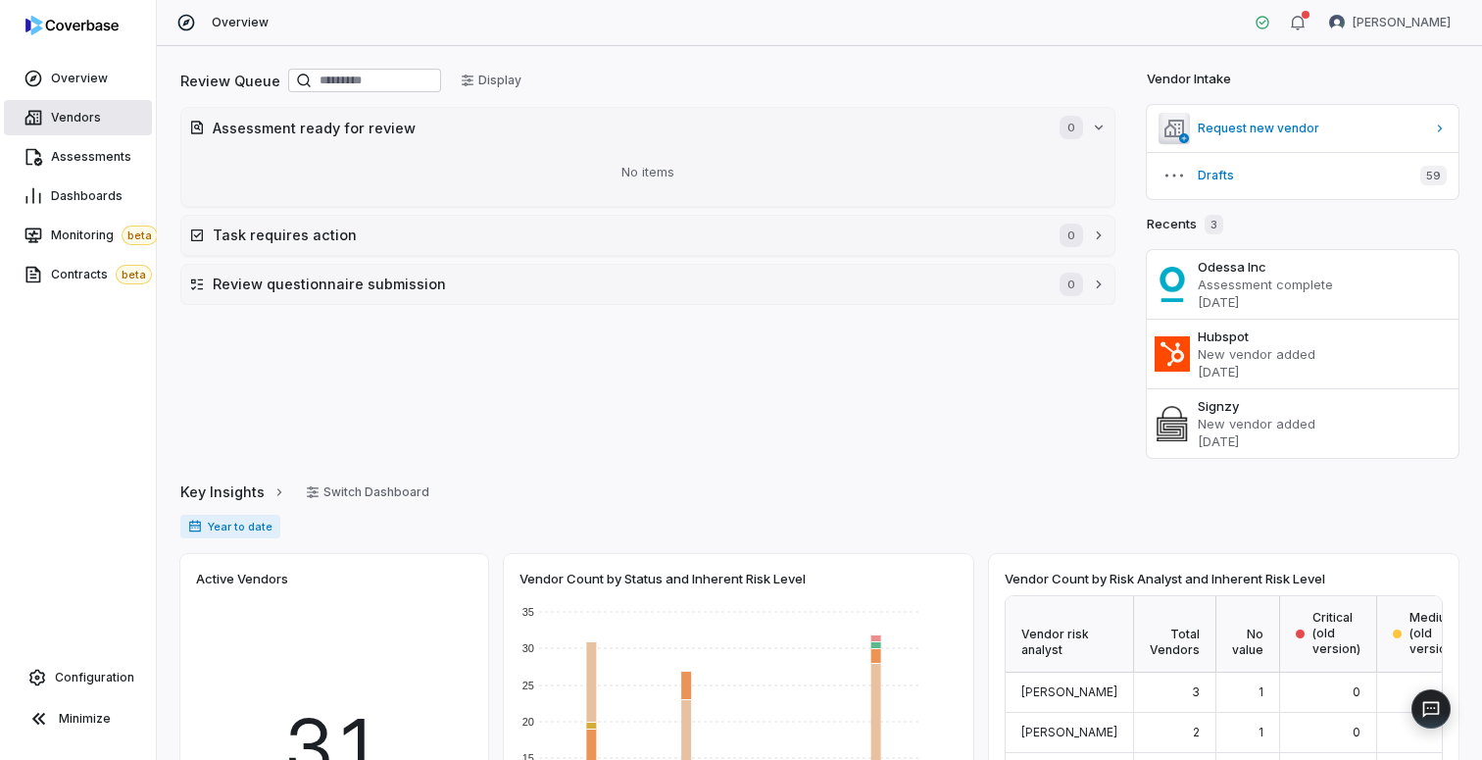
click at [88, 115] on span "Vendors" at bounding box center [76, 118] width 50 height 16
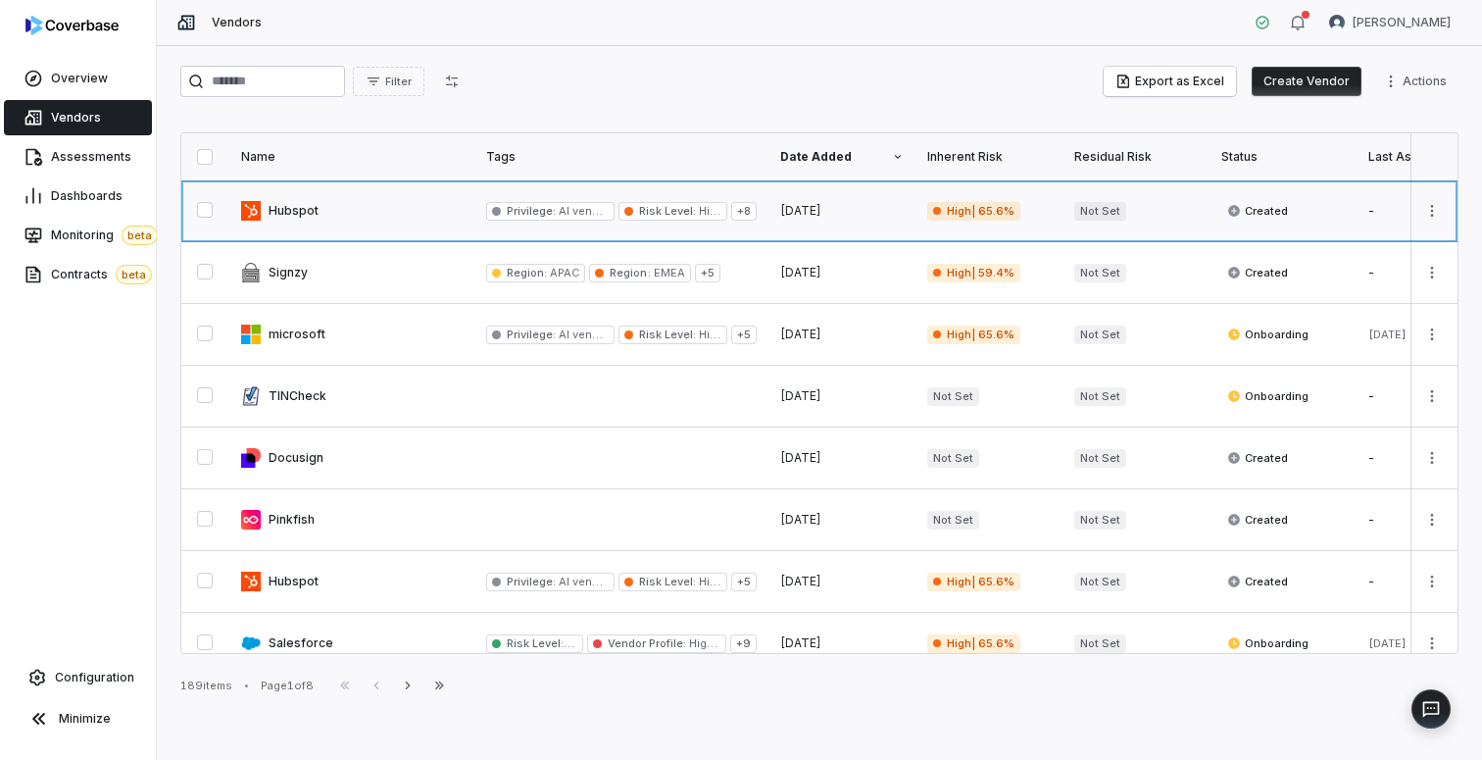
click at [355, 203] on link at bounding box center [351, 210] width 245 height 61
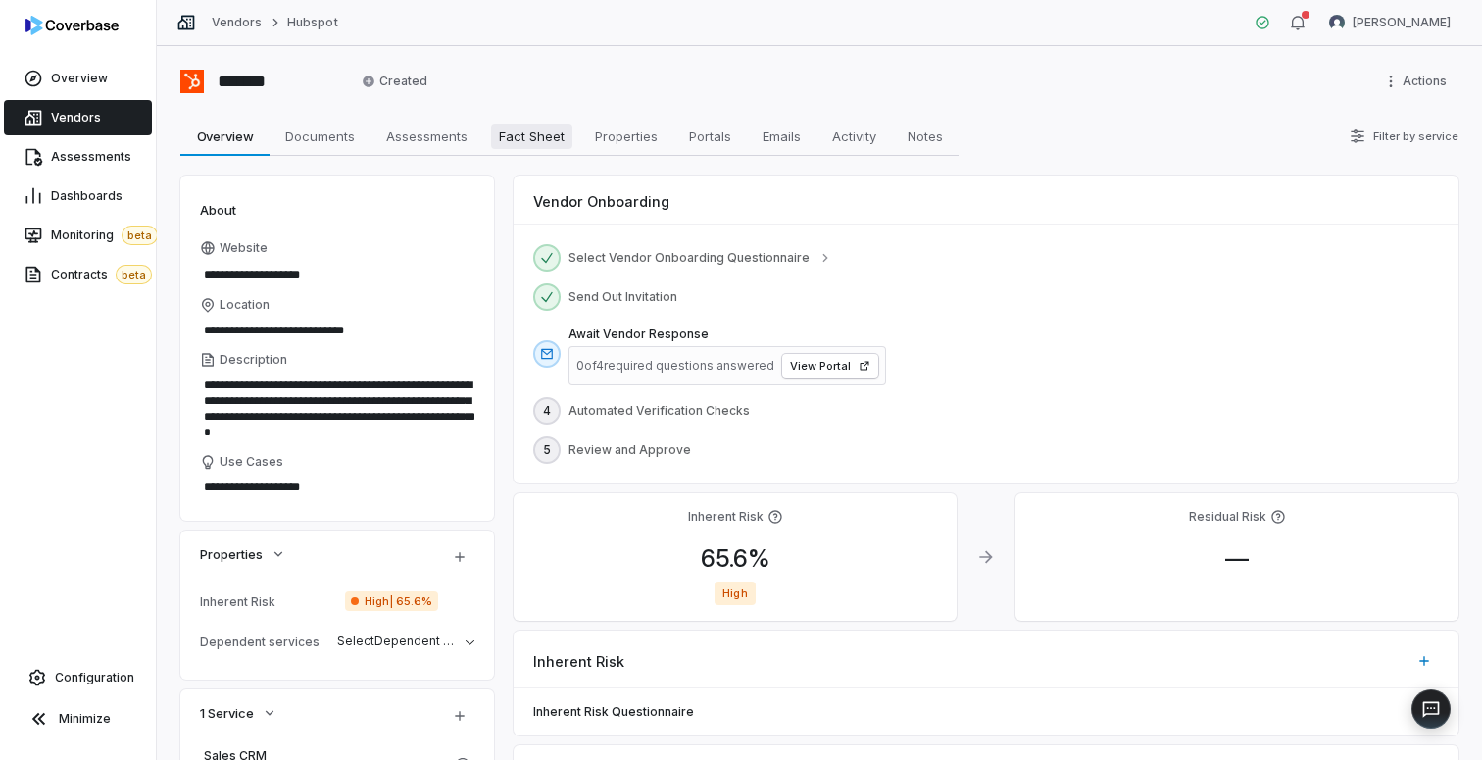
click at [522, 139] on span "Fact Sheet" at bounding box center [531, 135] width 81 height 25
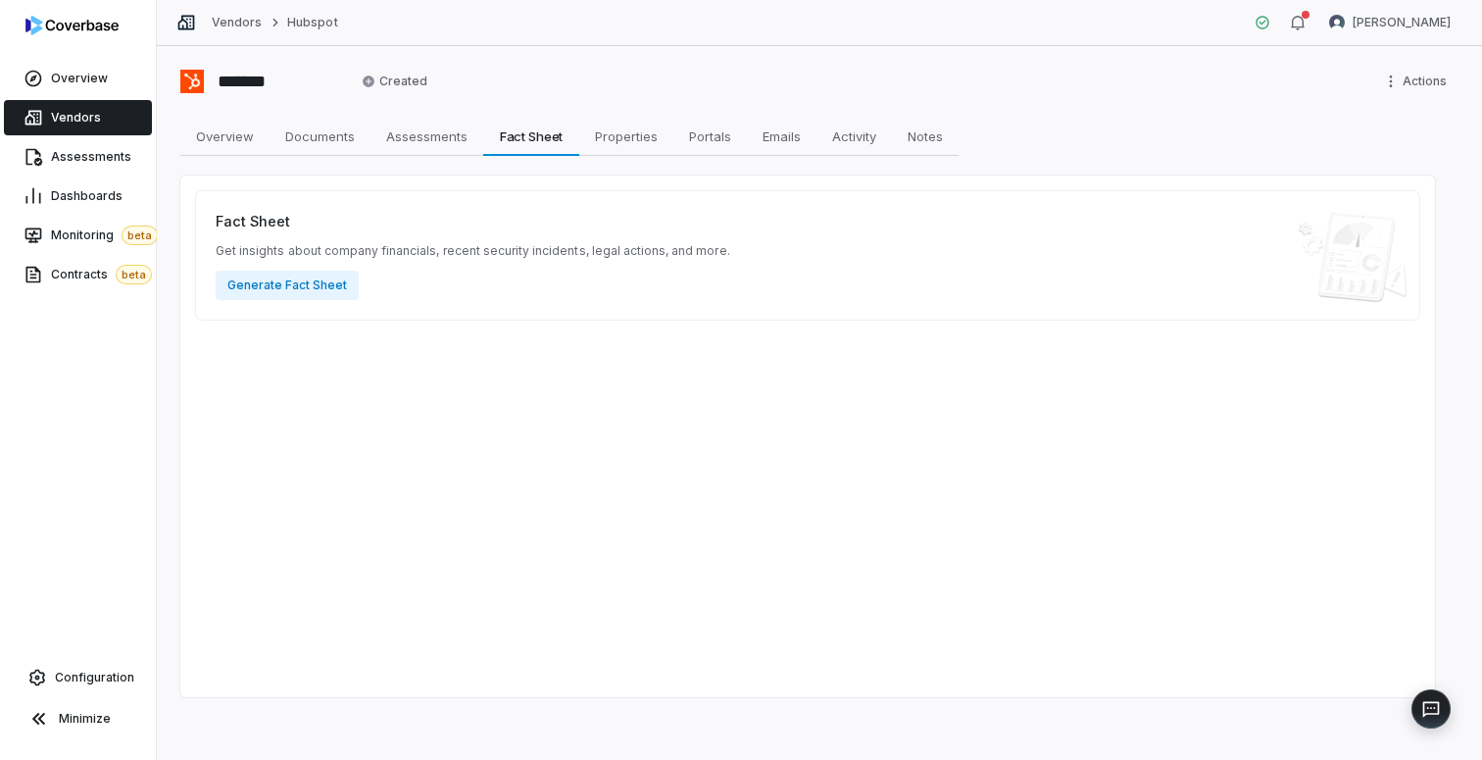
click at [79, 119] on span "Vendors" at bounding box center [76, 118] width 50 height 16
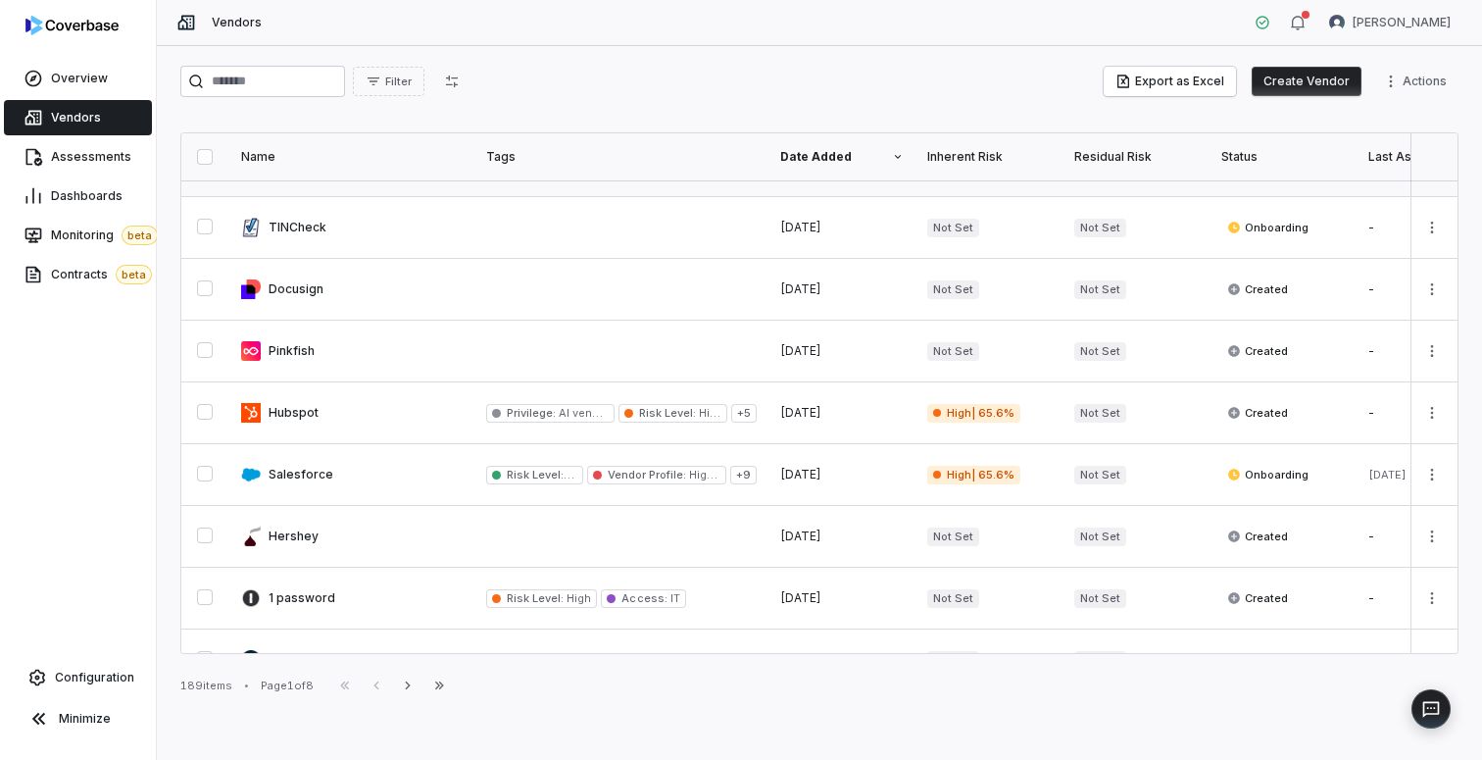
scroll to position [172, 0]
click at [349, 411] on link at bounding box center [351, 409] width 245 height 61
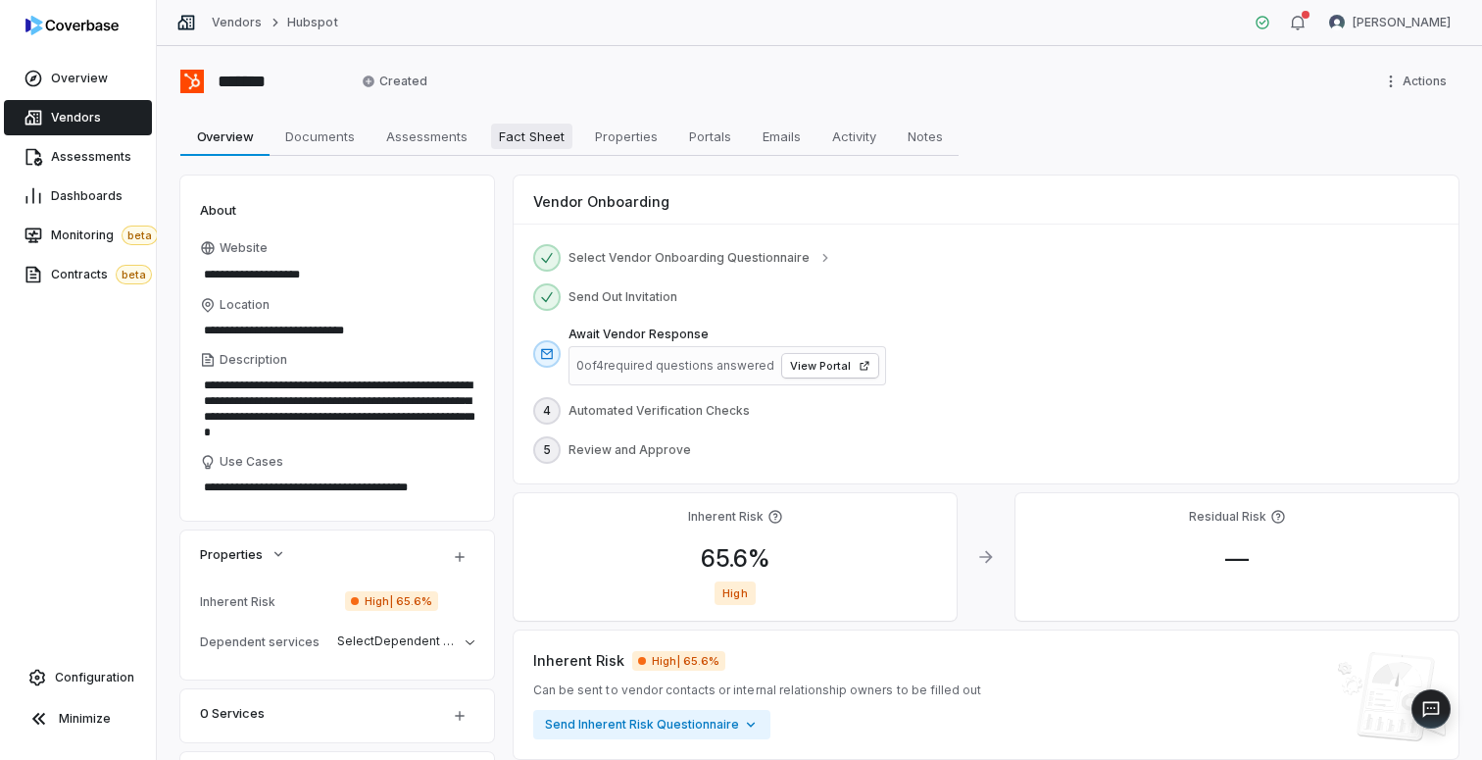
click at [530, 140] on span "Fact Sheet" at bounding box center [531, 135] width 81 height 25
type textarea "*"
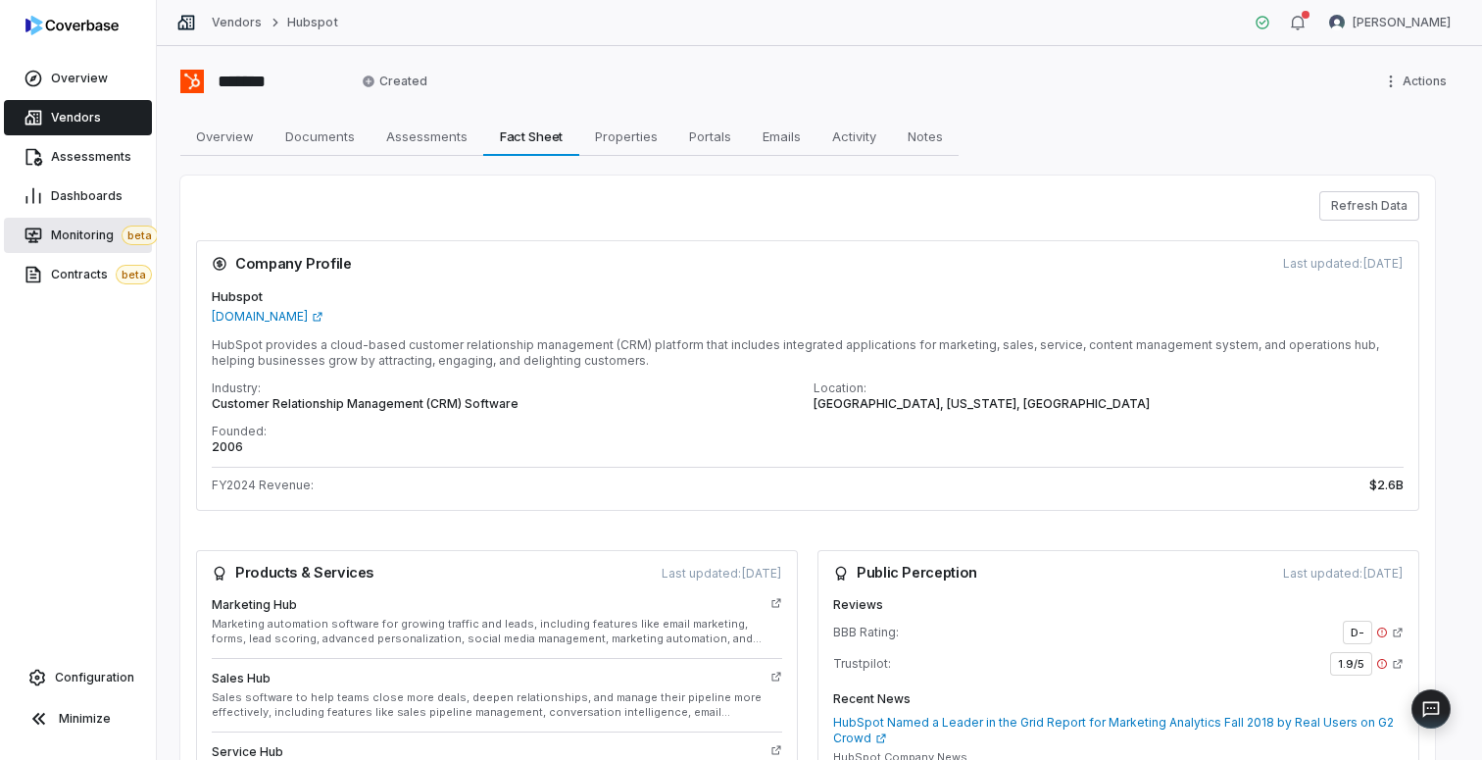
click at [69, 235] on span "Monitoring beta" at bounding box center [104, 235] width 107 height 20
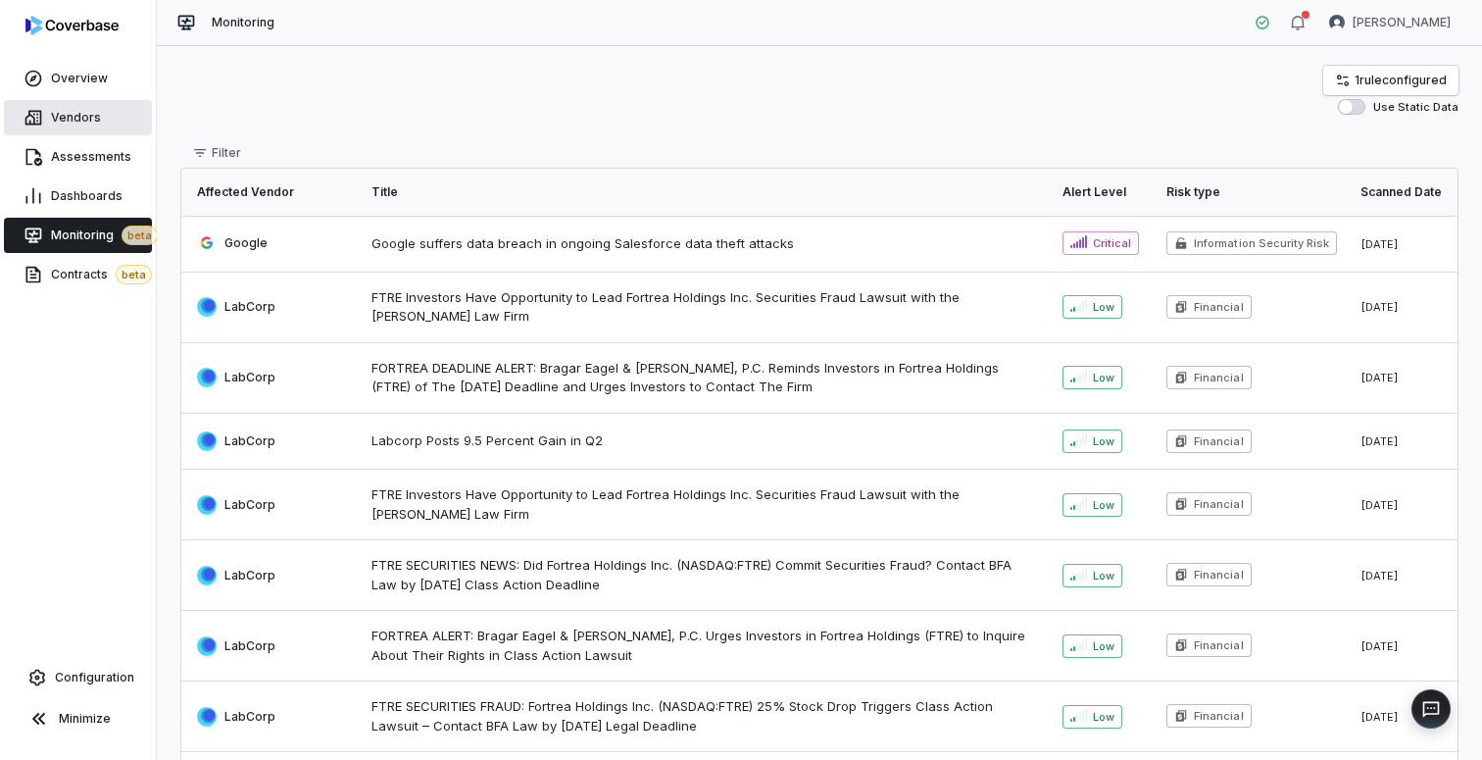
click at [95, 114] on span "Vendors" at bounding box center [76, 118] width 50 height 16
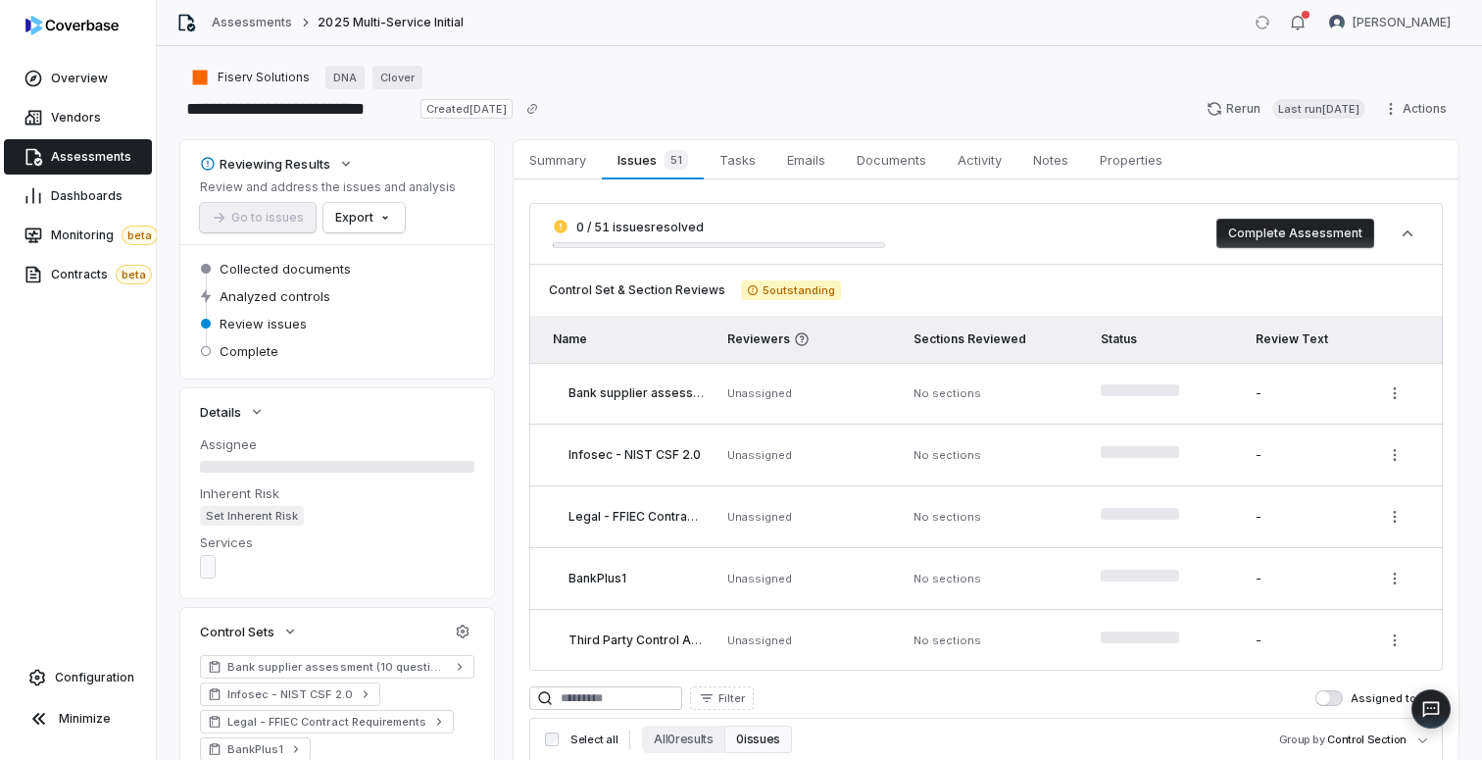
click at [560, 48] on div "**********" at bounding box center [819, 403] width 1325 height 714
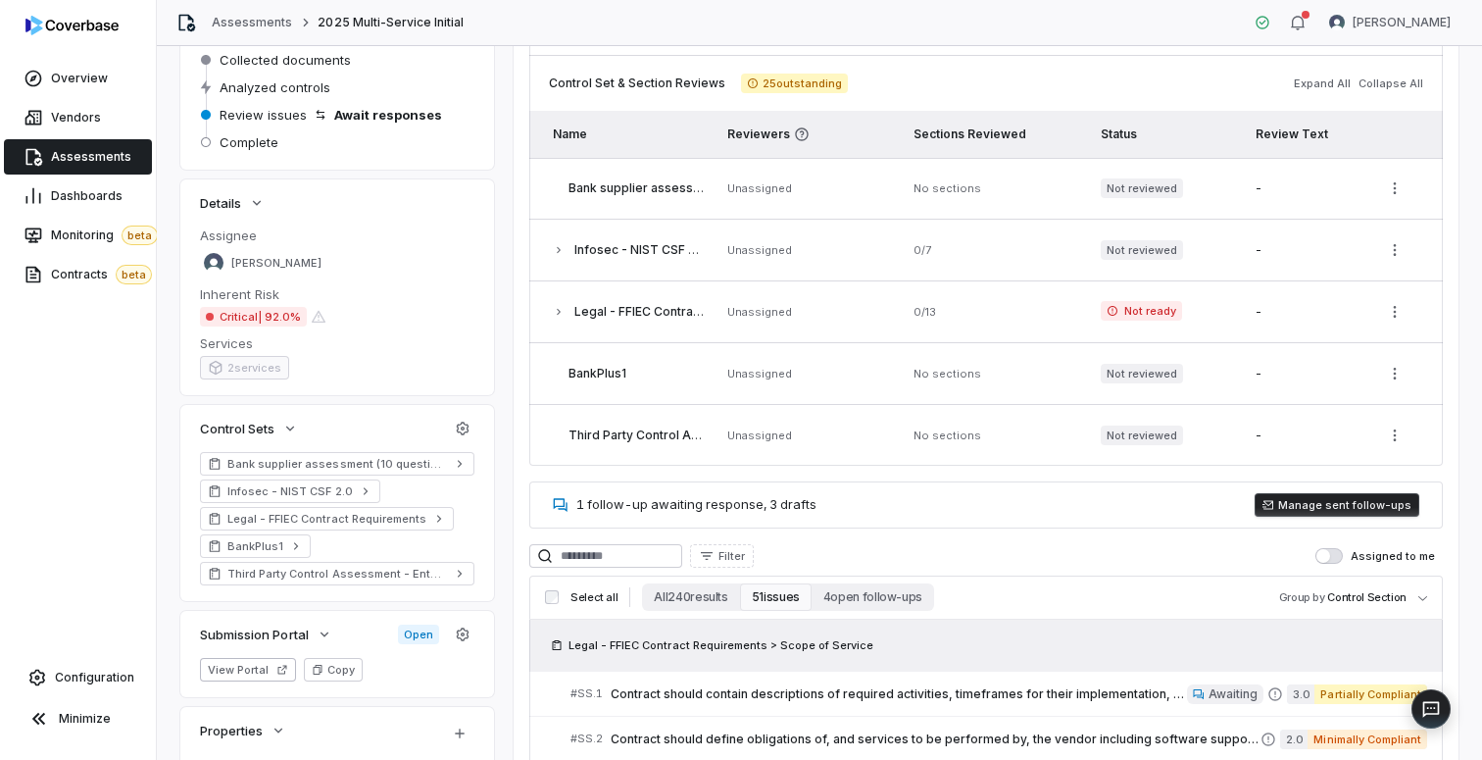
scroll to position [215, 0]
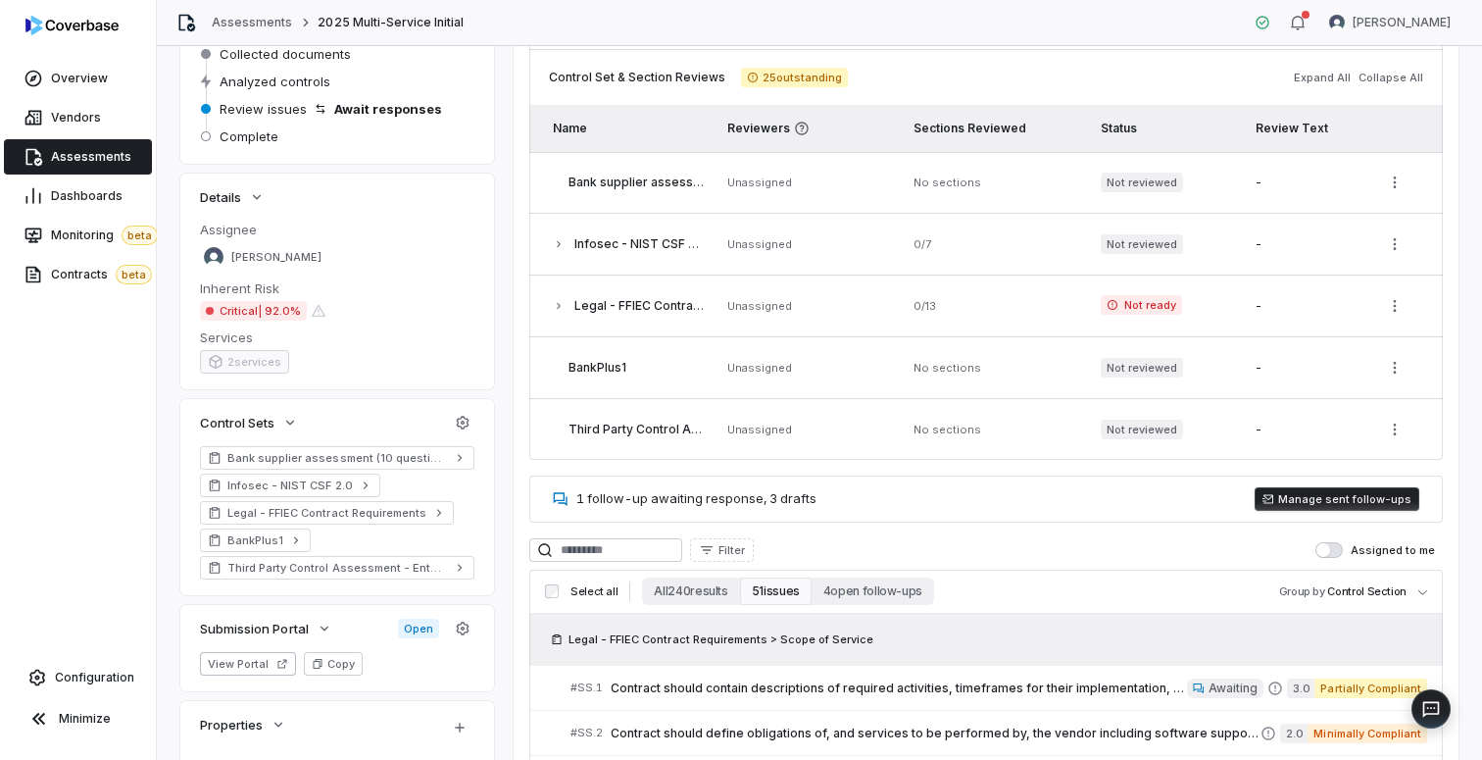
click at [1324, 548] on span "button" at bounding box center [1323, 550] width 14 height 14
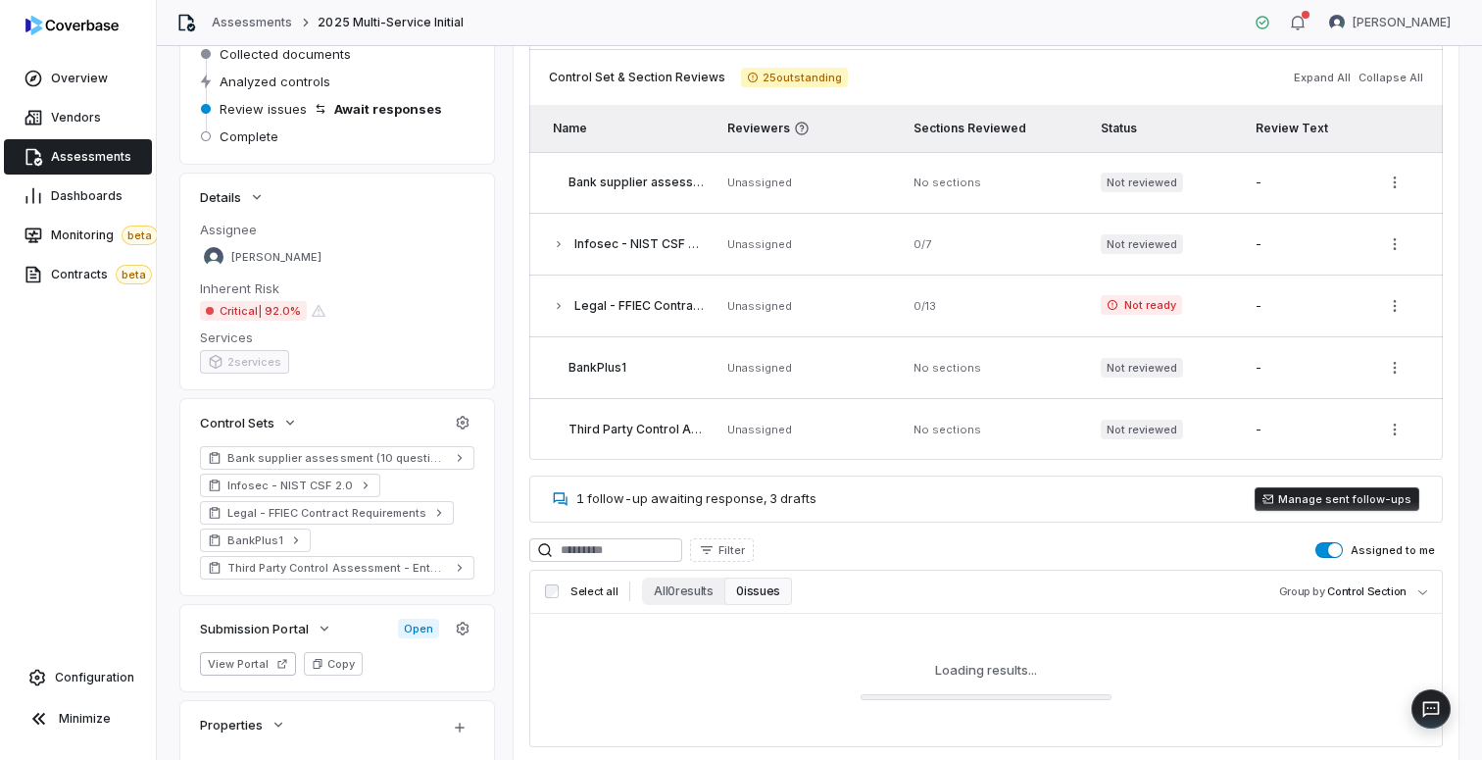
scroll to position [389, 0]
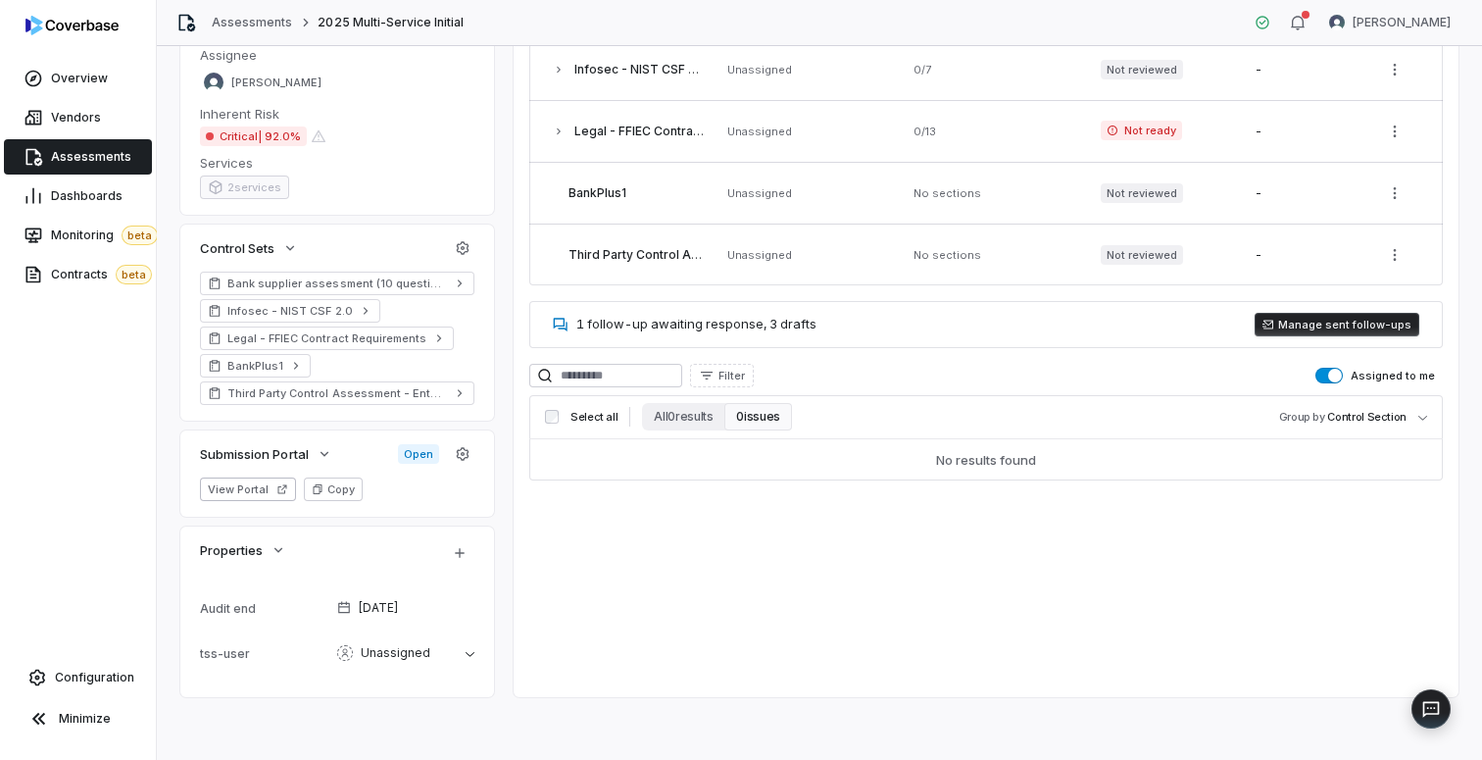
click at [1335, 375] on span "button" at bounding box center [1335, 376] width 14 height 14
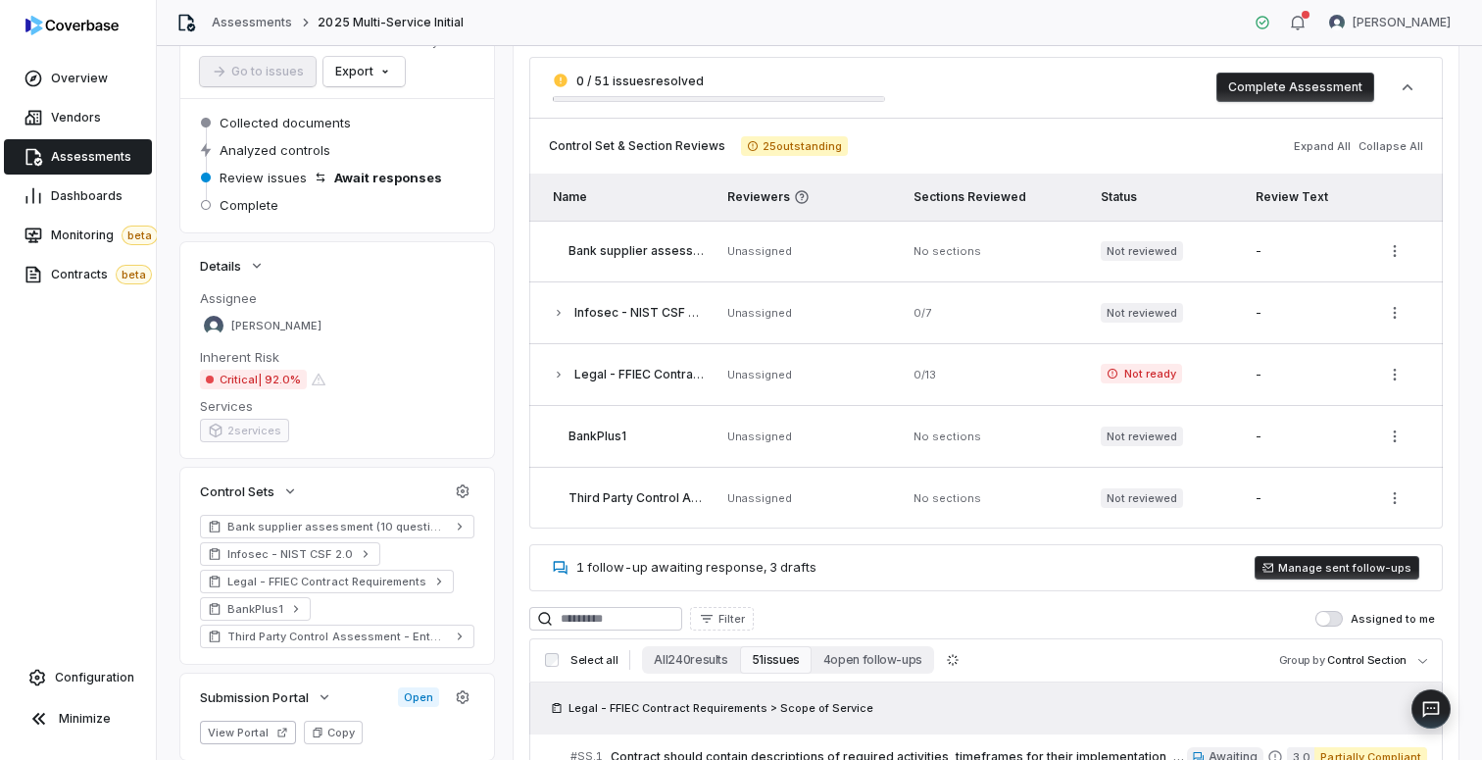
scroll to position [0, 0]
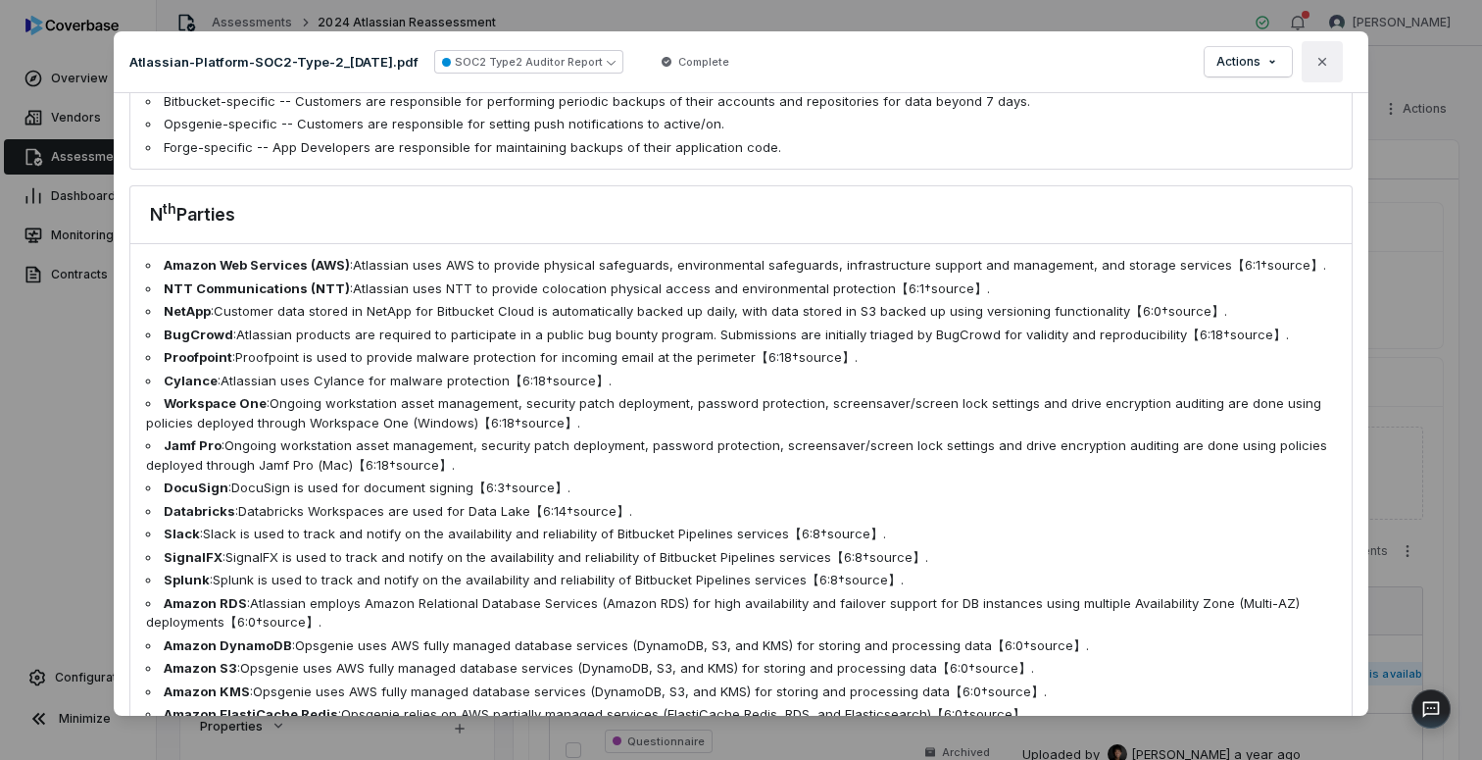
click at [1318, 59] on icon "button" at bounding box center [1322, 62] width 16 height 16
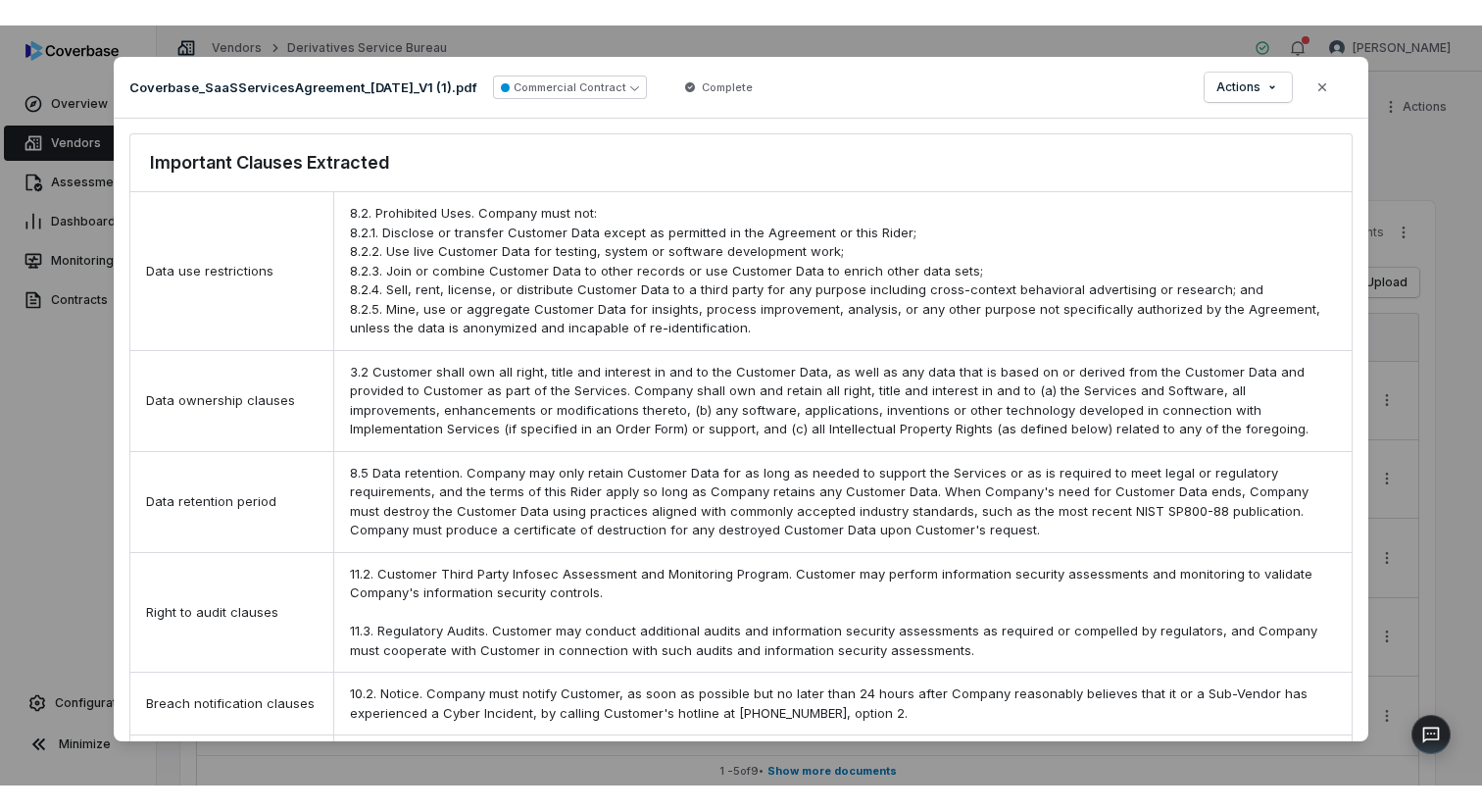
scroll to position [804, 0]
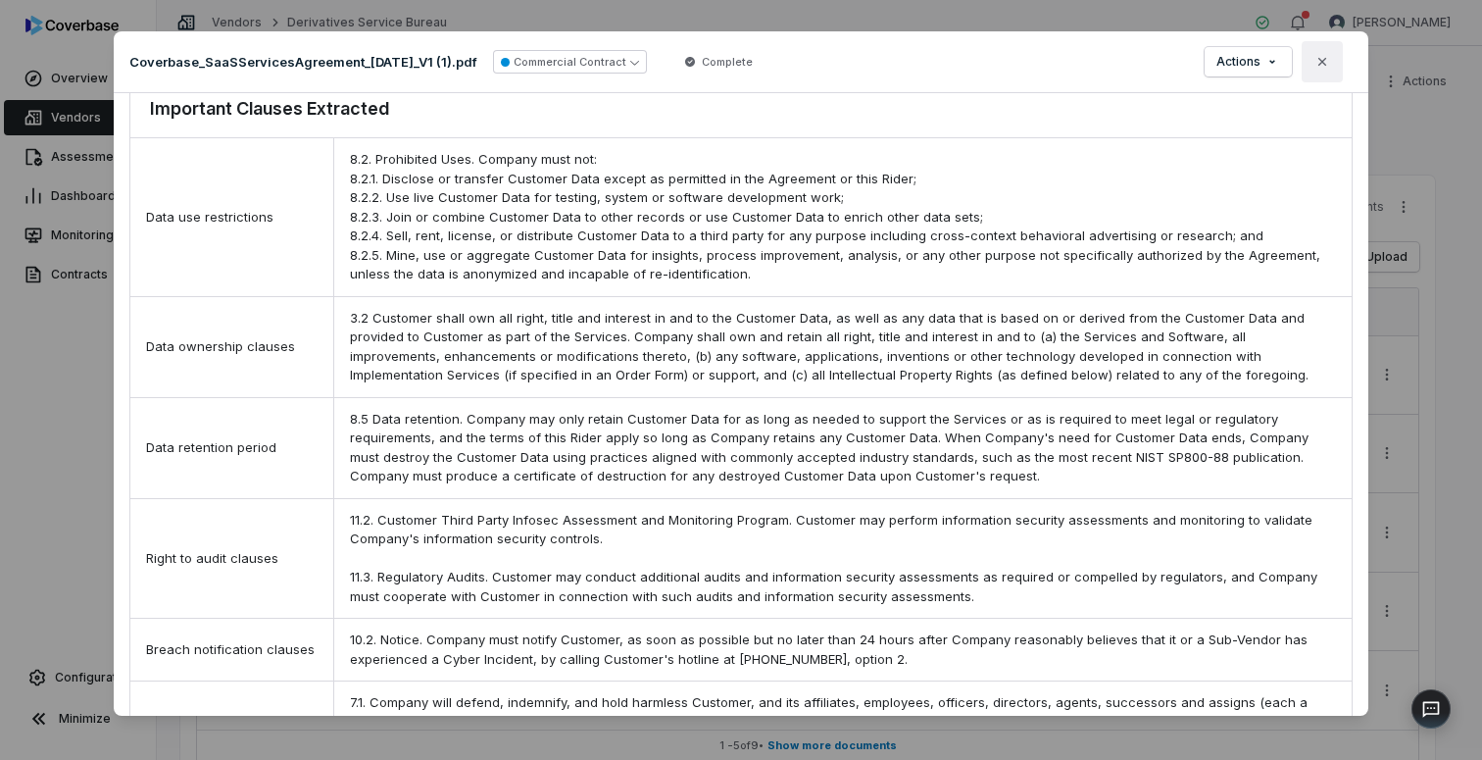
click at [1329, 64] on icon "button" at bounding box center [1322, 62] width 16 height 16
